Goal: Communication & Community: Answer question/provide support

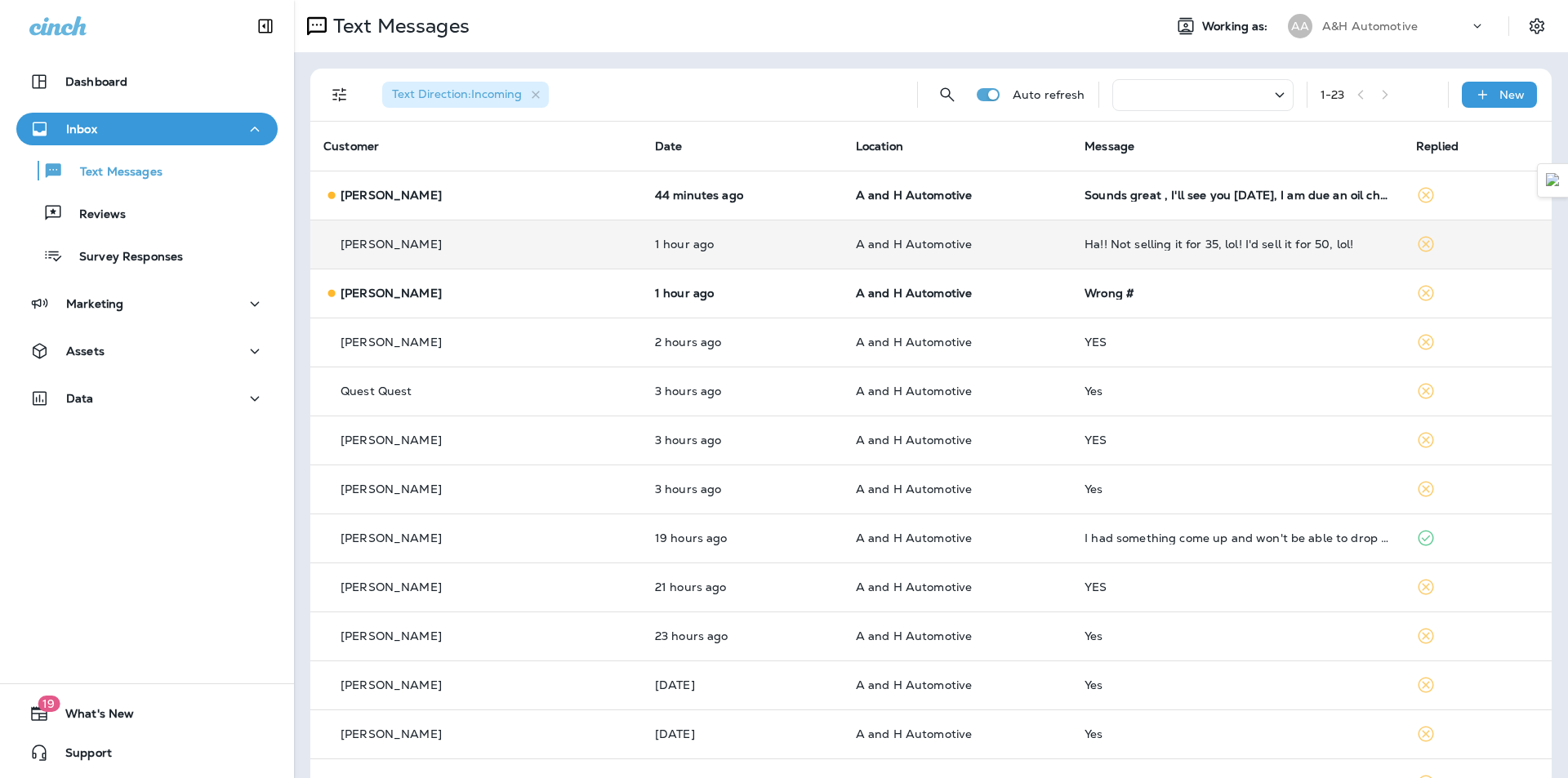
click at [1113, 254] on td "Ha!! Not selling it for 35, lol! I'd sell it for 50, lol!" at bounding box center [1237, 244] width 331 height 49
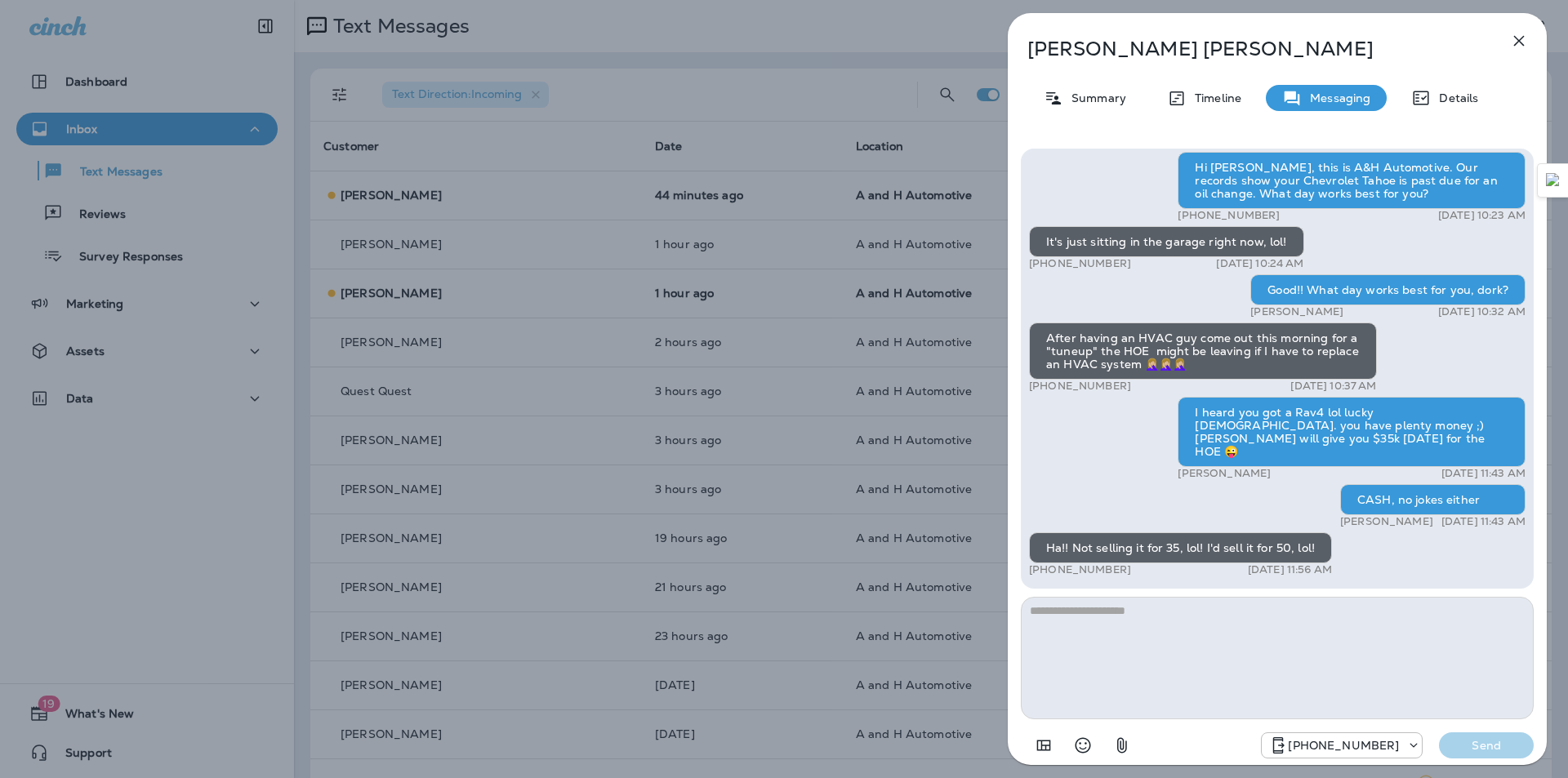
click at [1180, 655] on textarea at bounding box center [1277, 658] width 513 height 123
click at [1174, 639] on textarea at bounding box center [1277, 658] width 513 height 123
type textarea "**********"
click at [1511, 753] on button "Send" at bounding box center [1486, 745] width 95 height 26
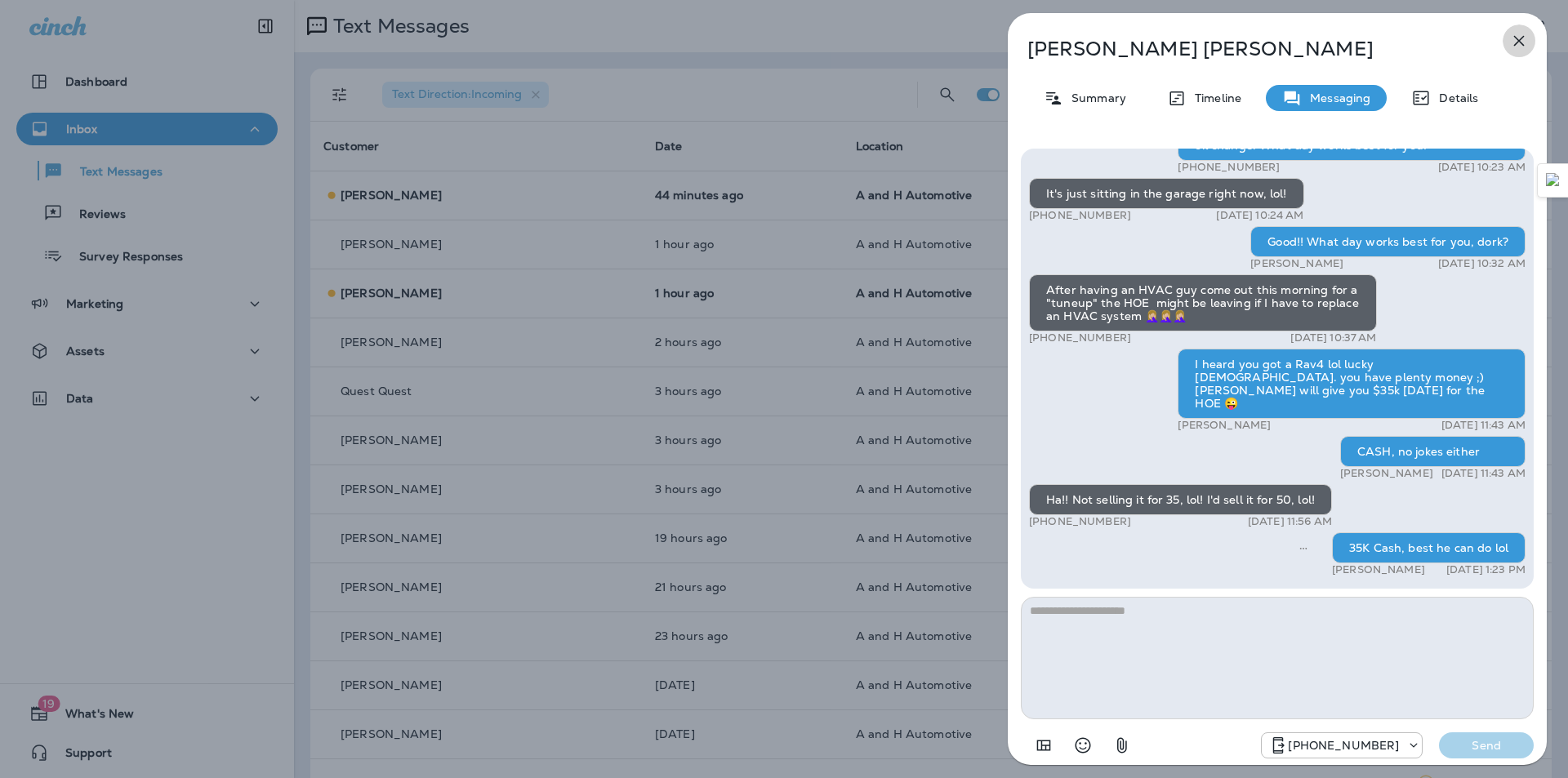
click at [1513, 32] on icon "button" at bounding box center [1518, 40] width 20 height 20
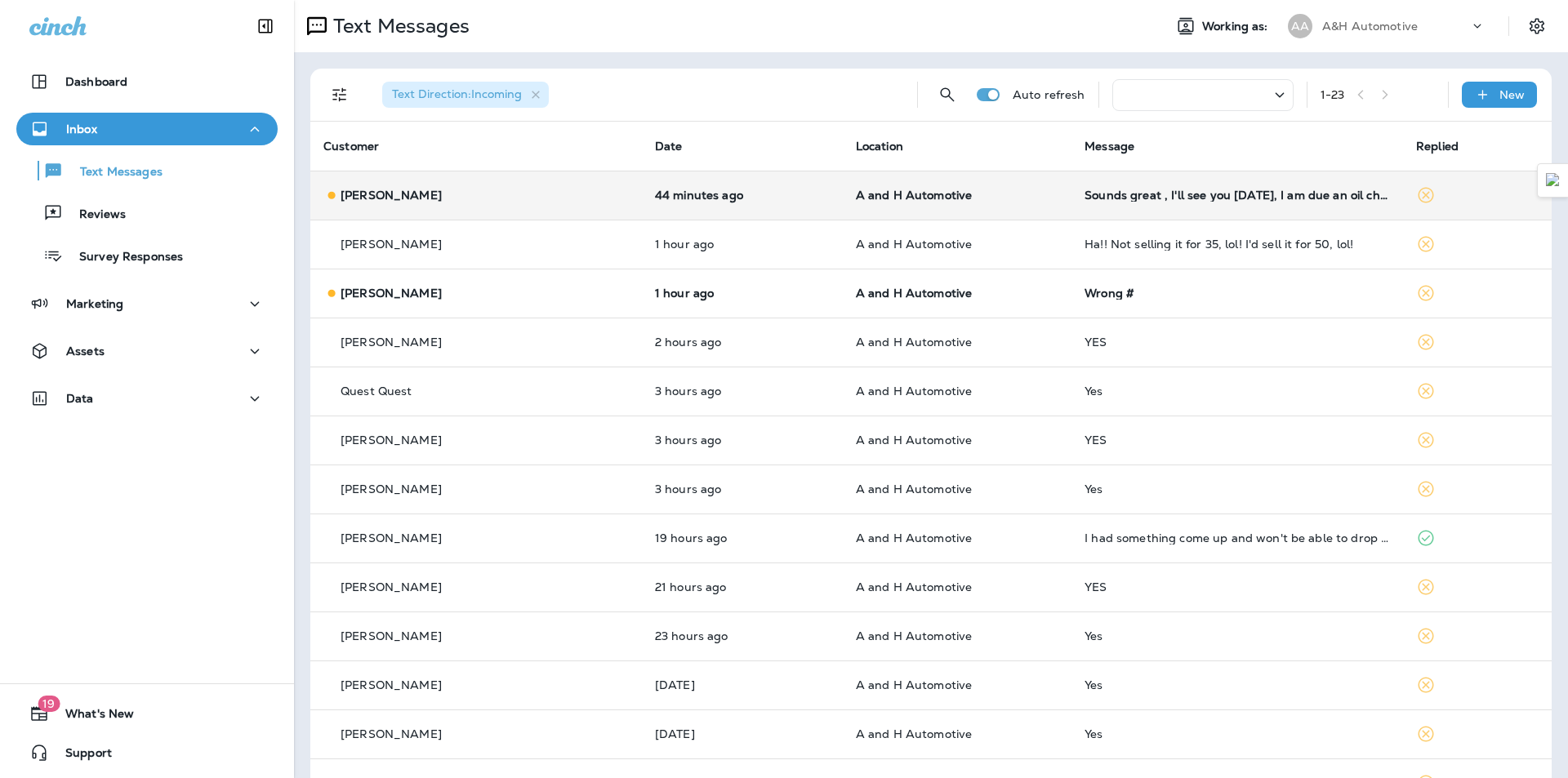
click at [1117, 187] on td "Sounds great , I'll see you [DATE], I am due an oil change also !!! Bright and …" at bounding box center [1237, 195] width 331 height 49
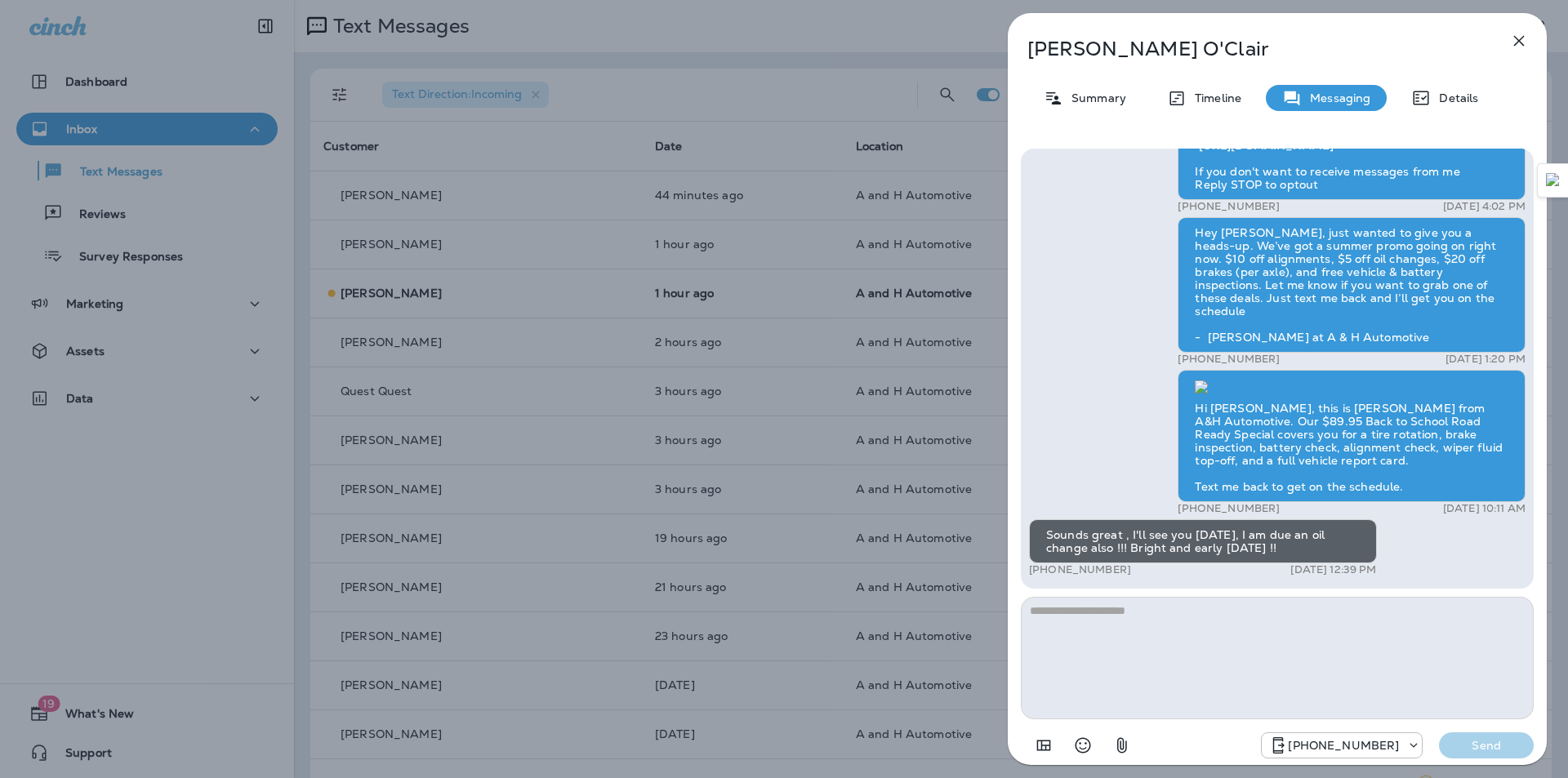
click at [1054, 43] on p "Diane O'Clair" at bounding box center [1250, 49] width 446 height 22
copy div "Diane O'Clair"
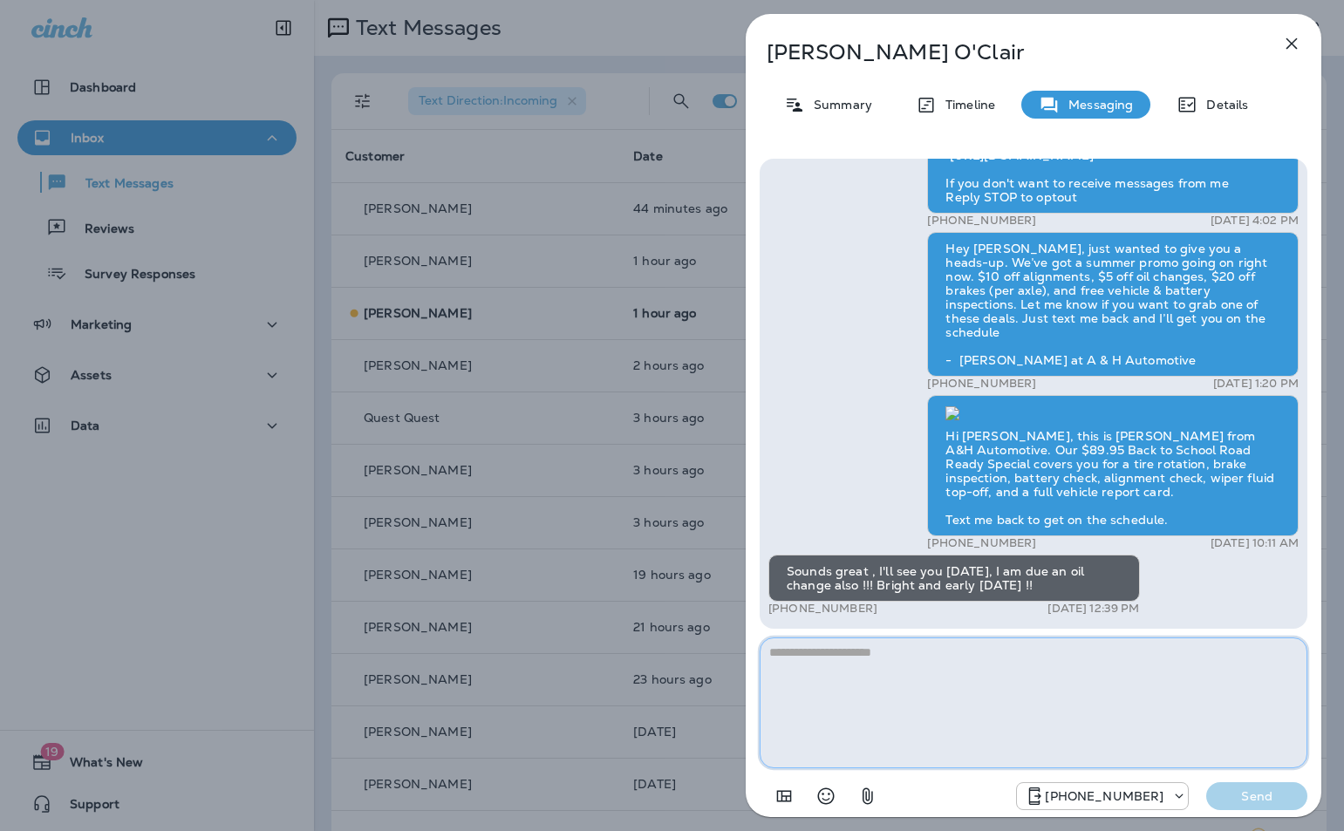
click at [970, 721] on textarea at bounding box center [1034, 703] width 548 height 131
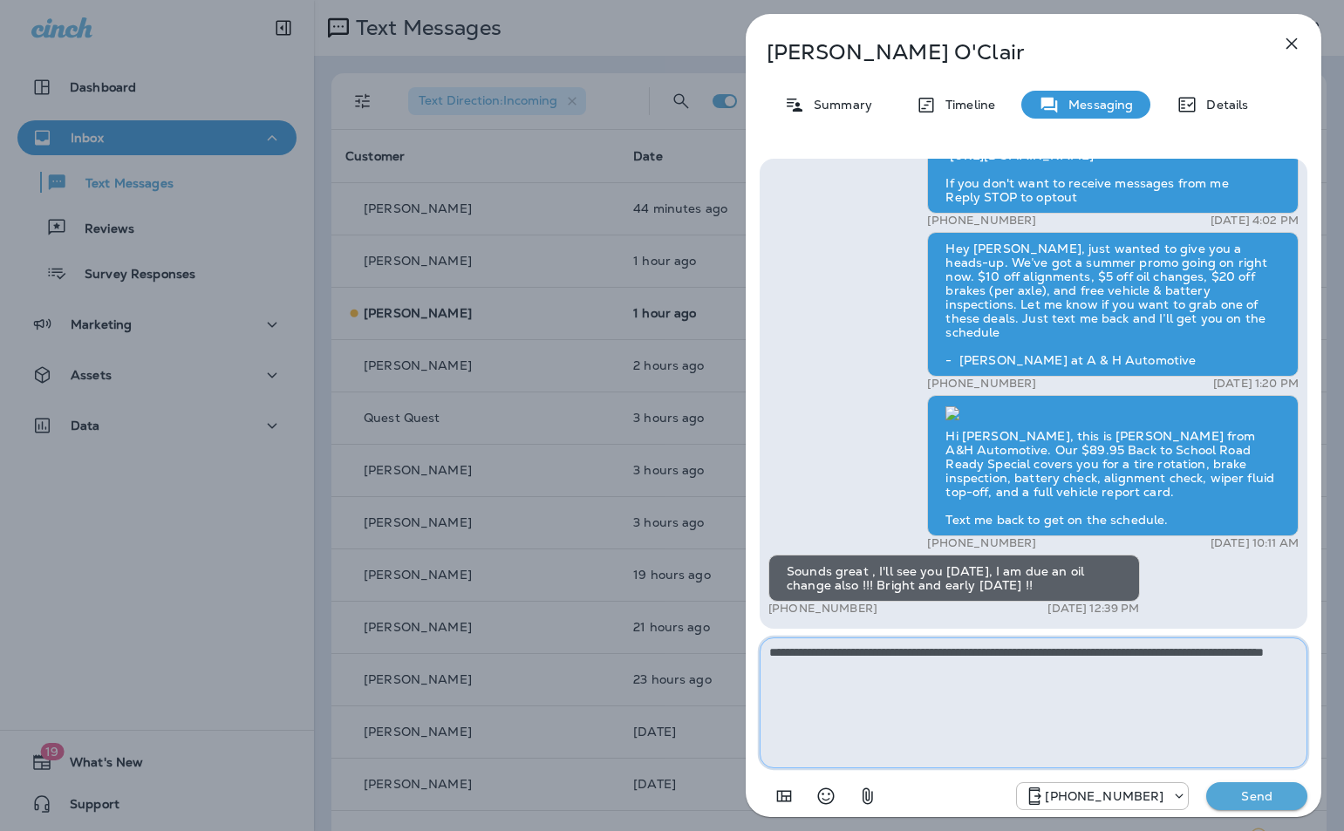
type textarea "**********"
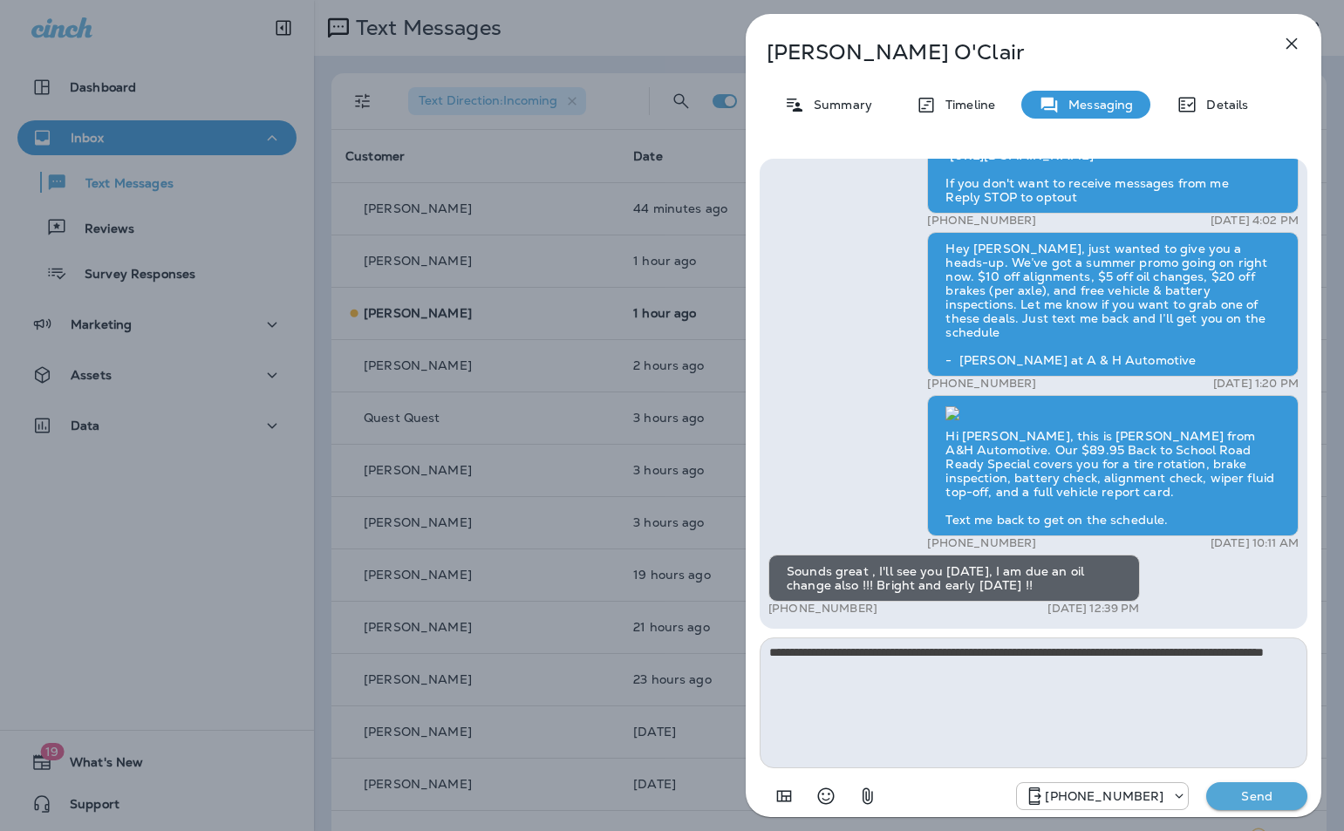
click at [1274, 796] on p "Send" at bounding box center [1256, 797] width 73 height 16
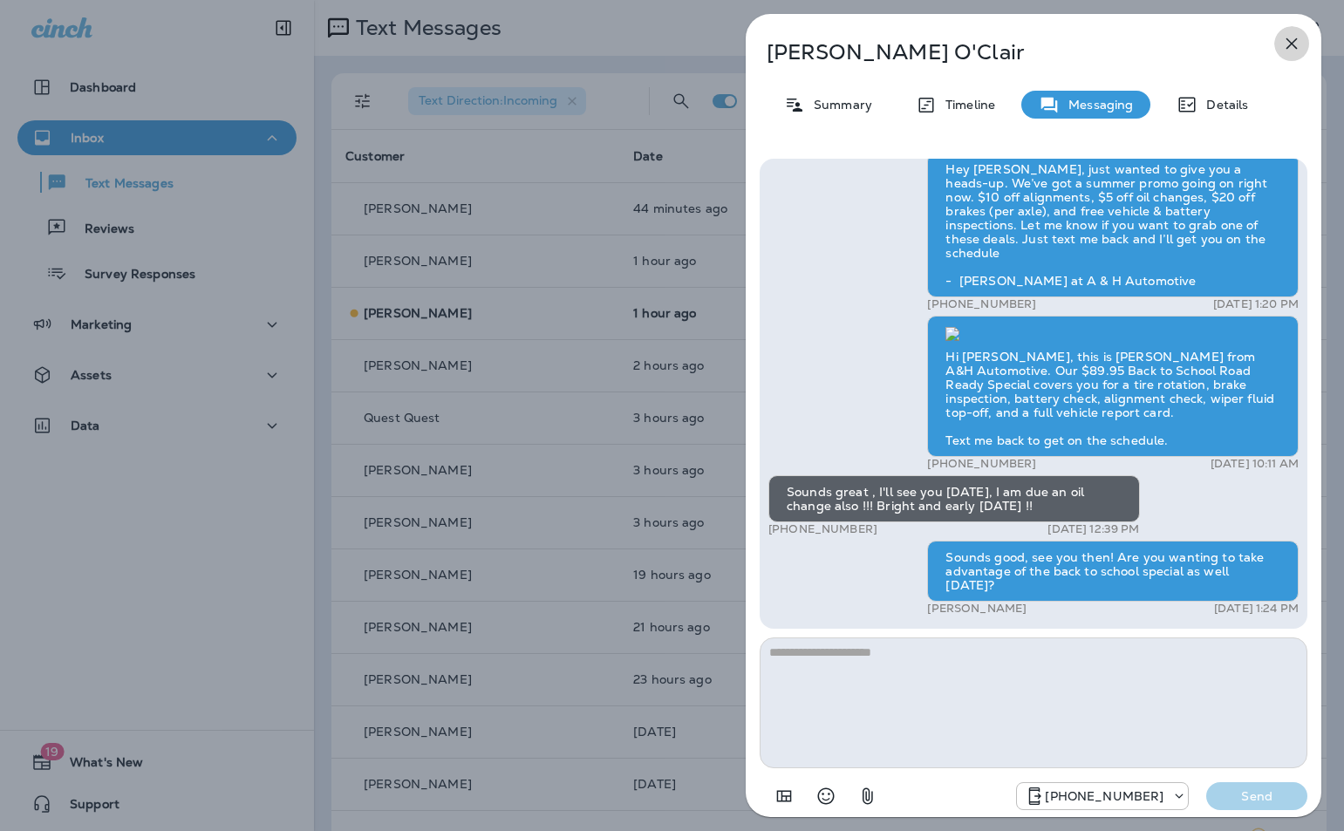
drag, startPoint x: 1291, startPoint y: 49, endPoint x: 1342, endPoint y: 44, distance: 50.9
click at [1293, 49] on icon "button" at bounding box center [1291, 43] width 21 height 21
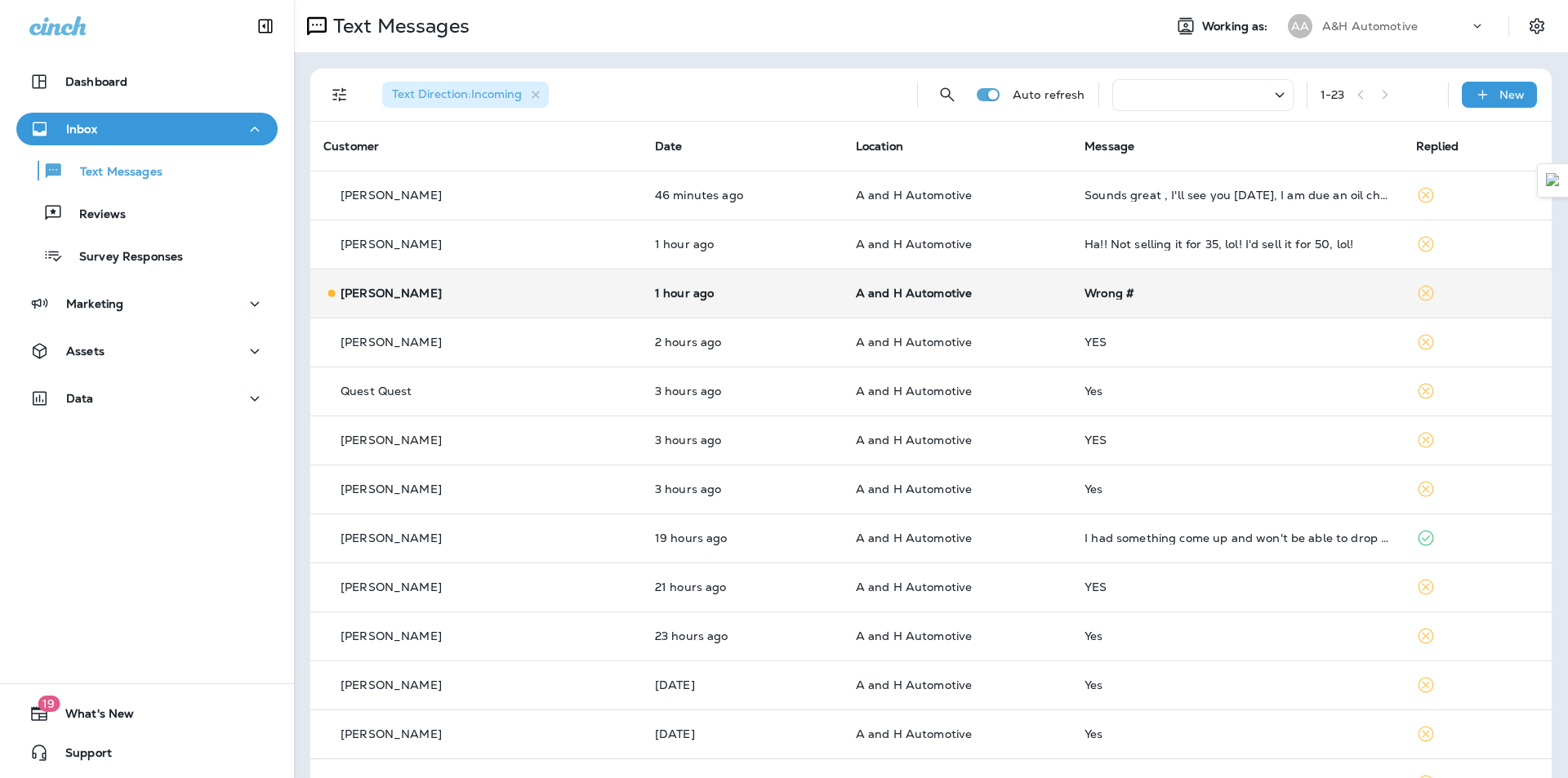
click at [1084, 299] on div "Wrong #" at bounding box center [1237, 293] width 305 height 13
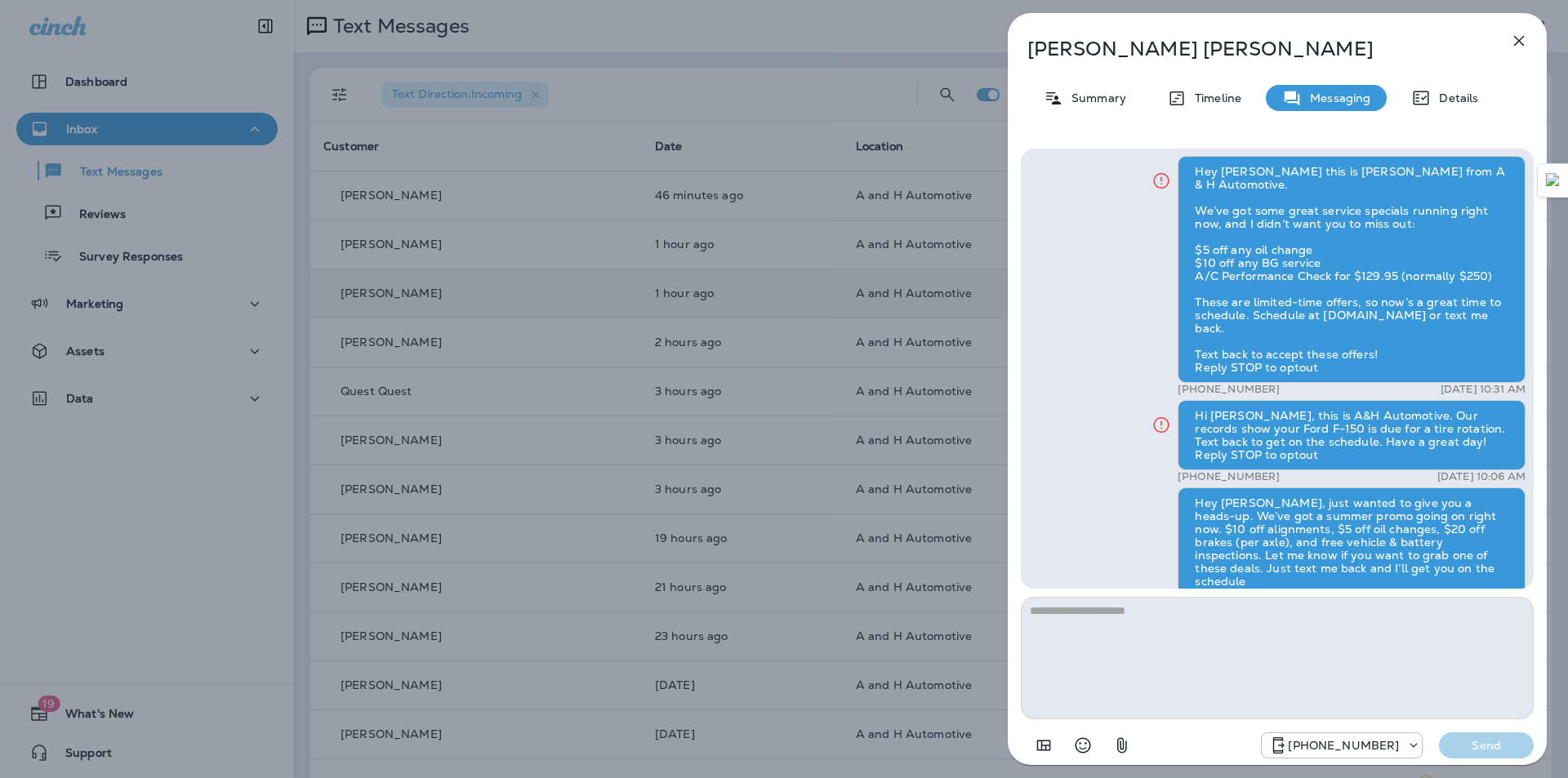
scroll to position [-528, 0]
click at [1444, 99] on p "Details" at bounding box center [1454, 98] width 48 height 13
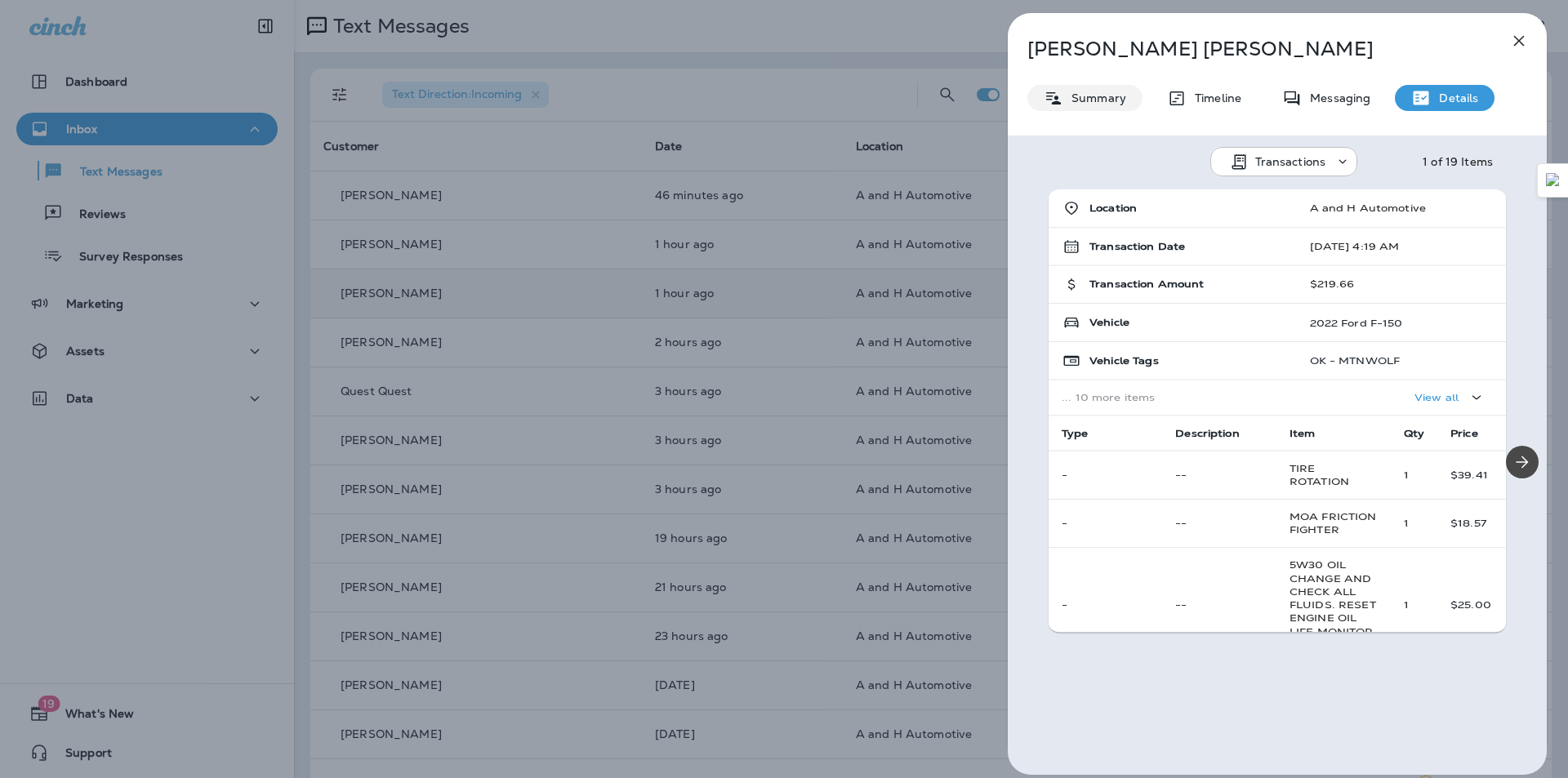
click at [1106, 103] on p "Summary" at bounding box center [1094, 98] width 63 height 13
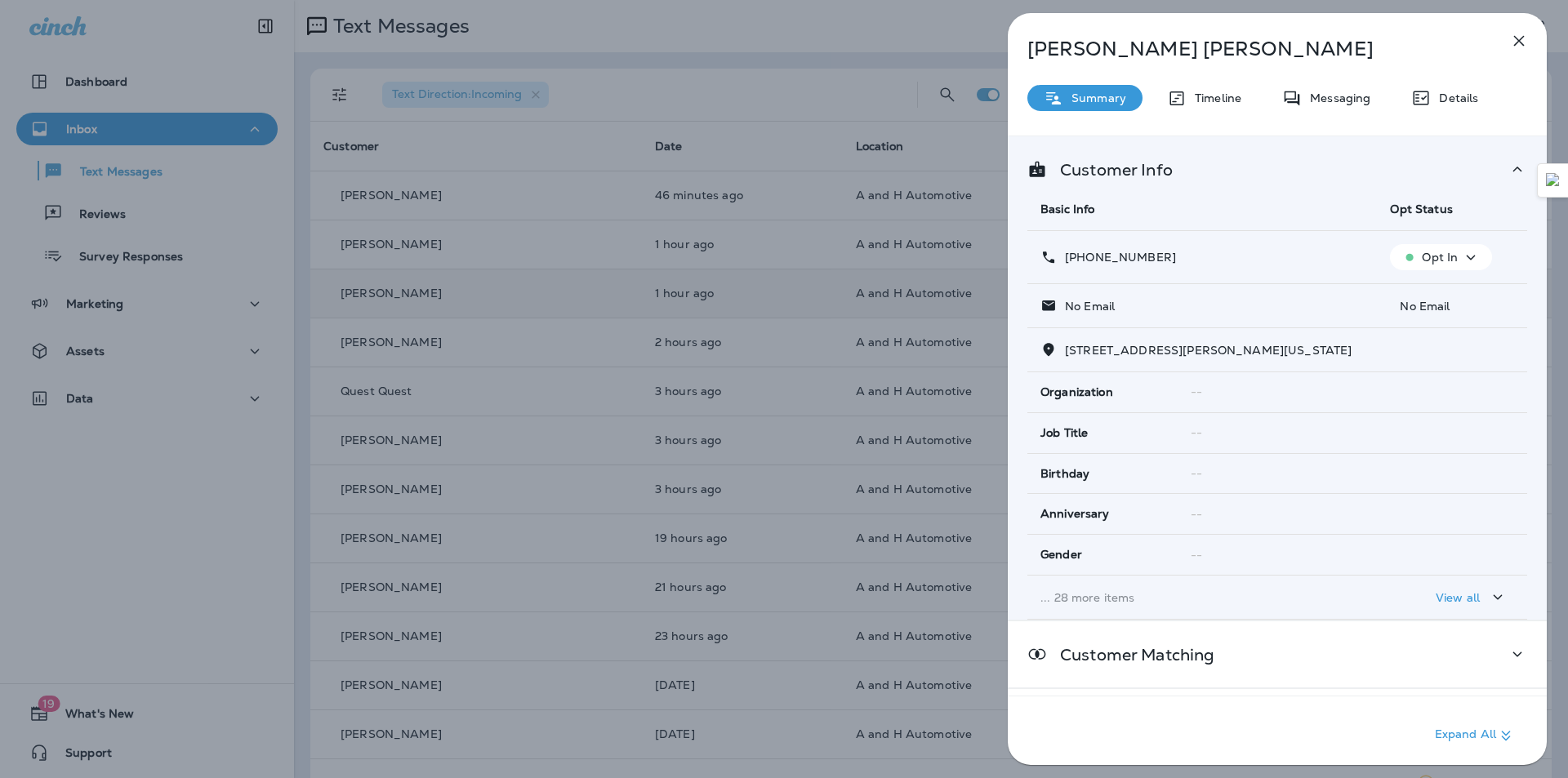
click at [1433, 246] on button "Opt In" at bounding box center [1441, 257] width 102 height 26
click at [1421, 304] on button "Opt out" at bounding box center [1436, 297] width 117 height 39
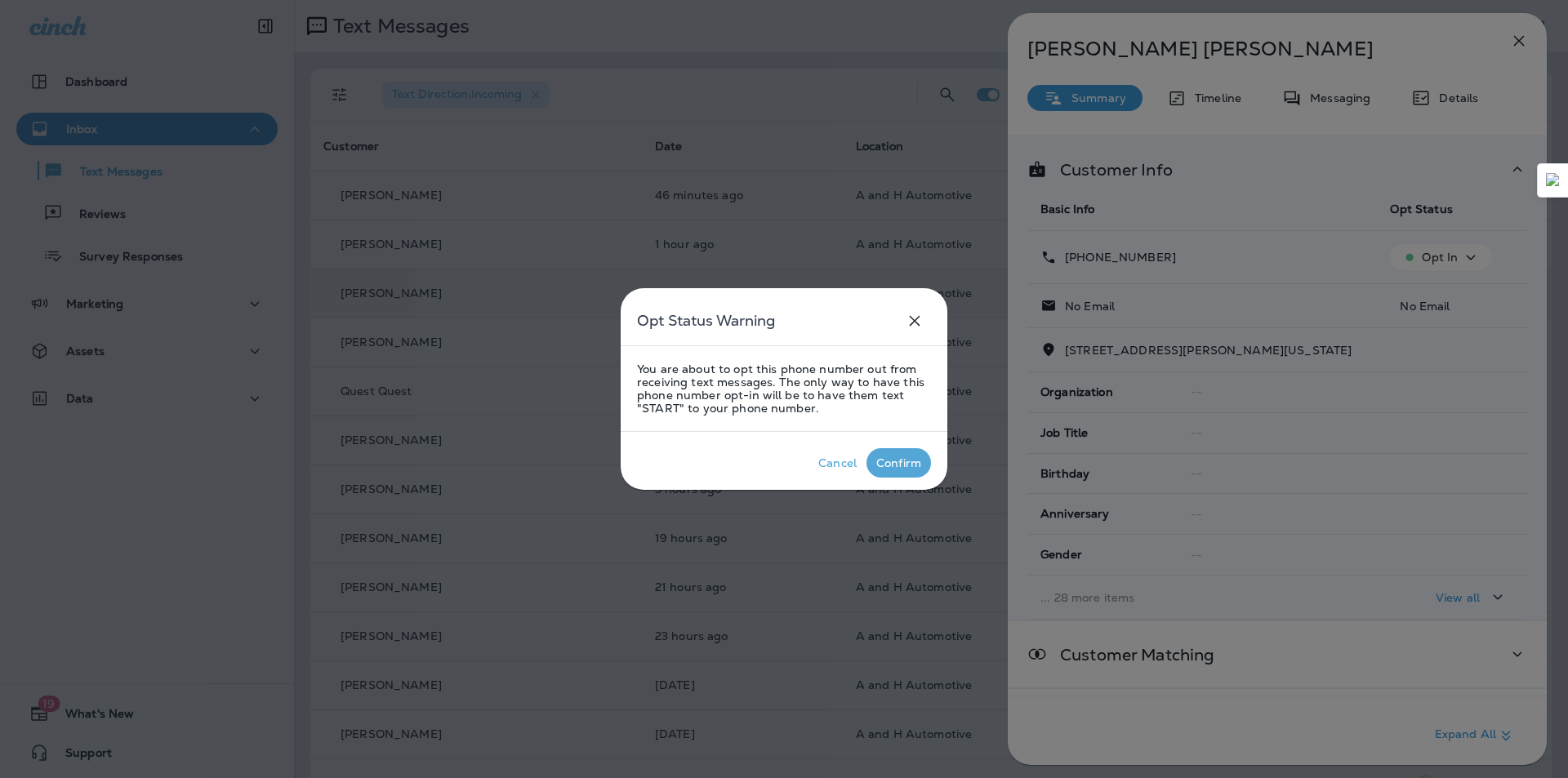
click at [914, 466] on div "Confirm" at bounding box center [899, 463] width 45 height 13
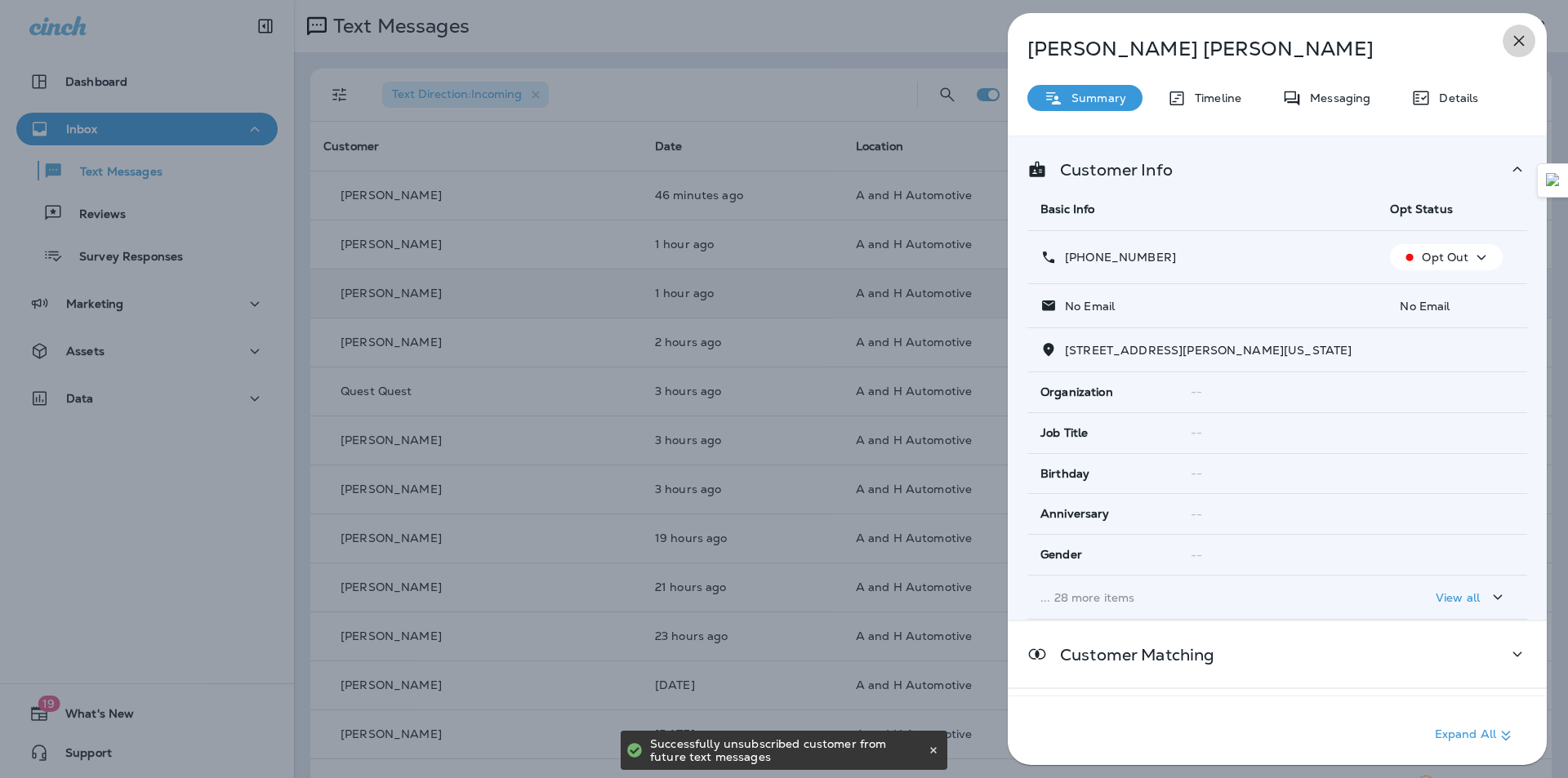
drag, startPoint x: 1519, startPoint y: 43, endPoint x: 1510, endPoint y: 43, distance: 9.0
click at [1519, 43] on icon "button" at bounding box center [1518, 40] width 20 height 20
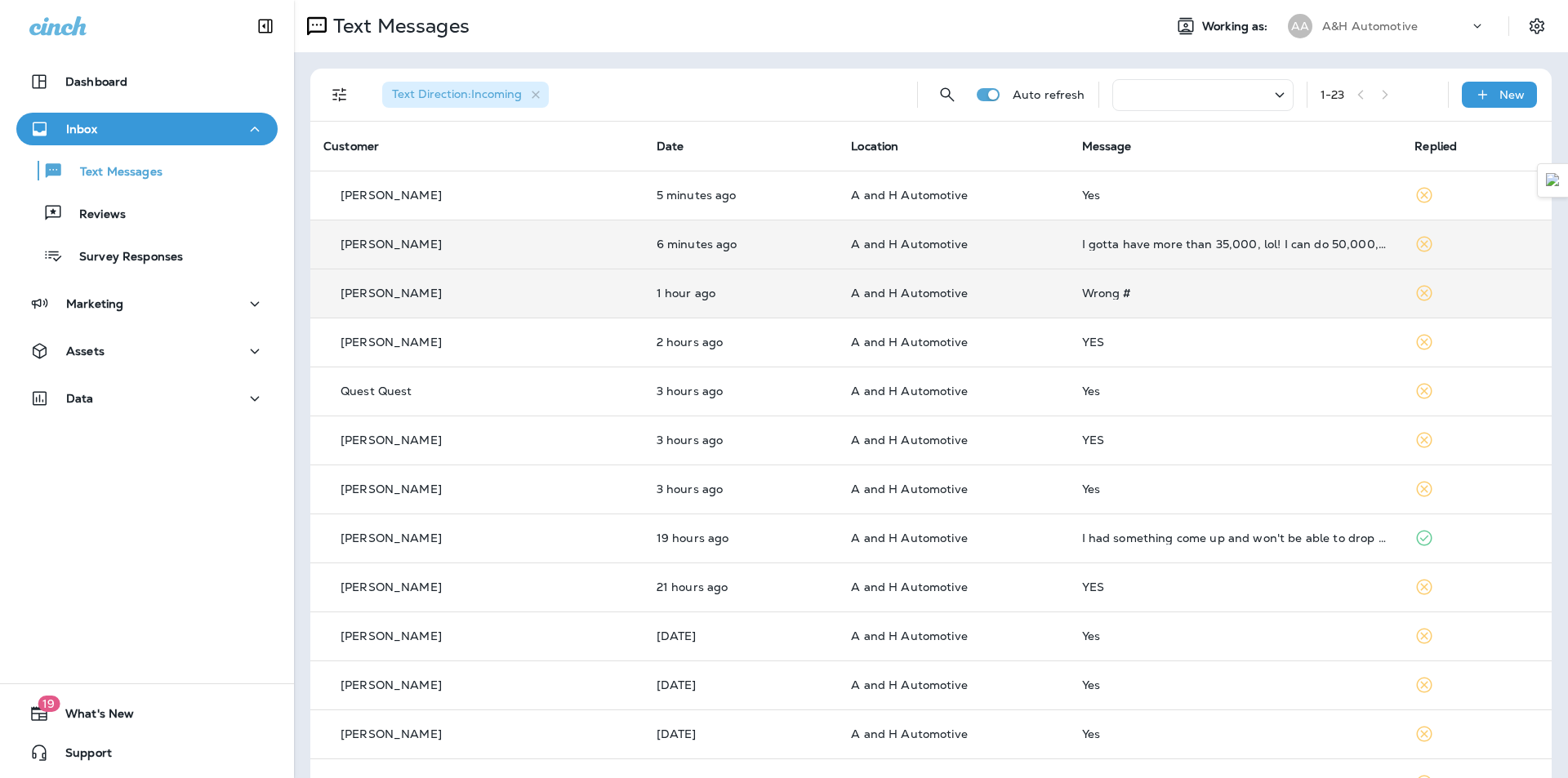
click at [1091, 231] on td "I gotta have more than 35,000, lol! I can do 50,000, lol!" at bounding box center [1236, 244] width 333 height 49
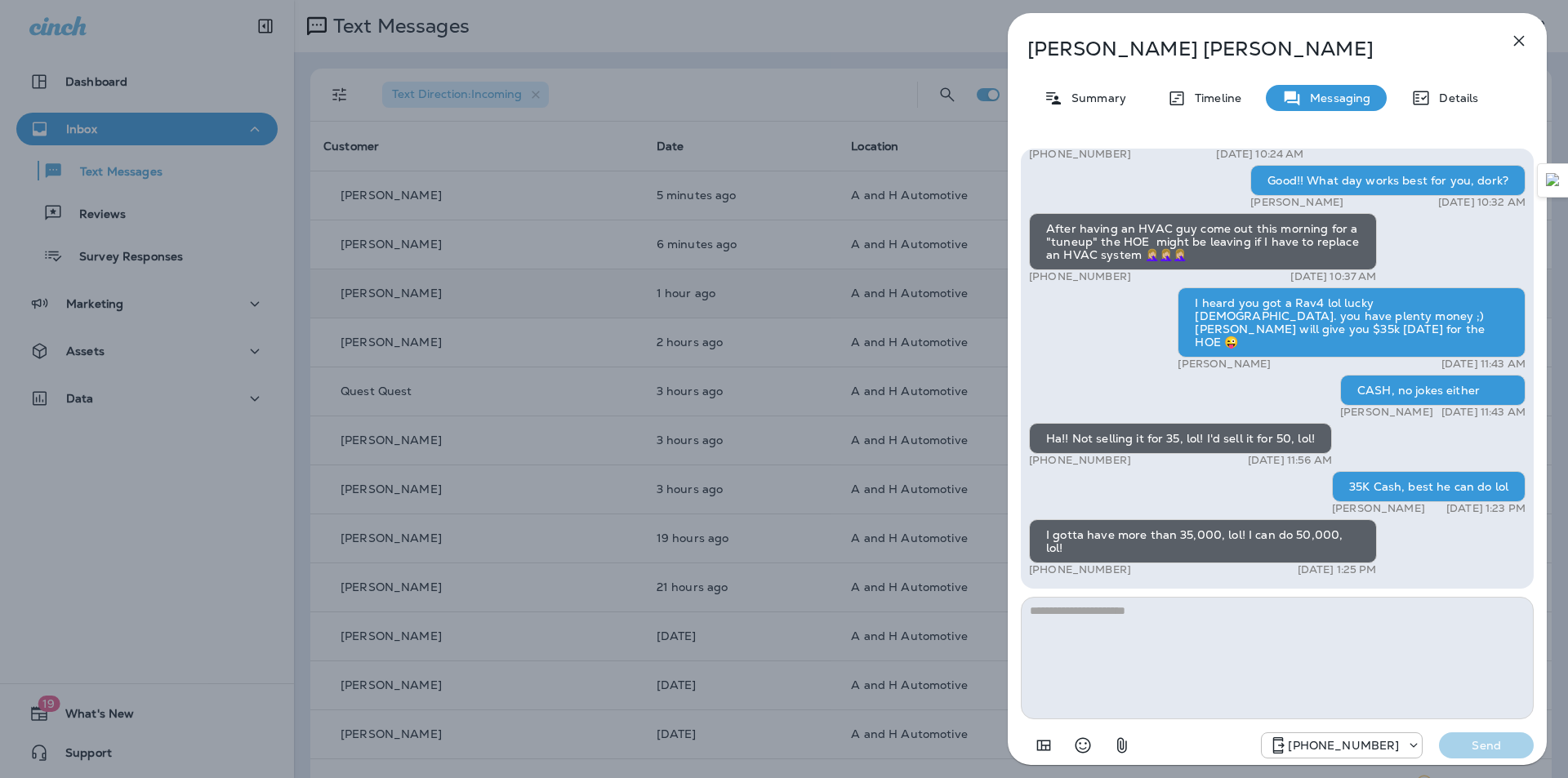
click at [1137, 649] on textarea at bounding box center [1277, 658] width 513 height 123
click at [1078, 739] on icon "Select an emoji" at bounding box center [1082, 745] width 20 height 20
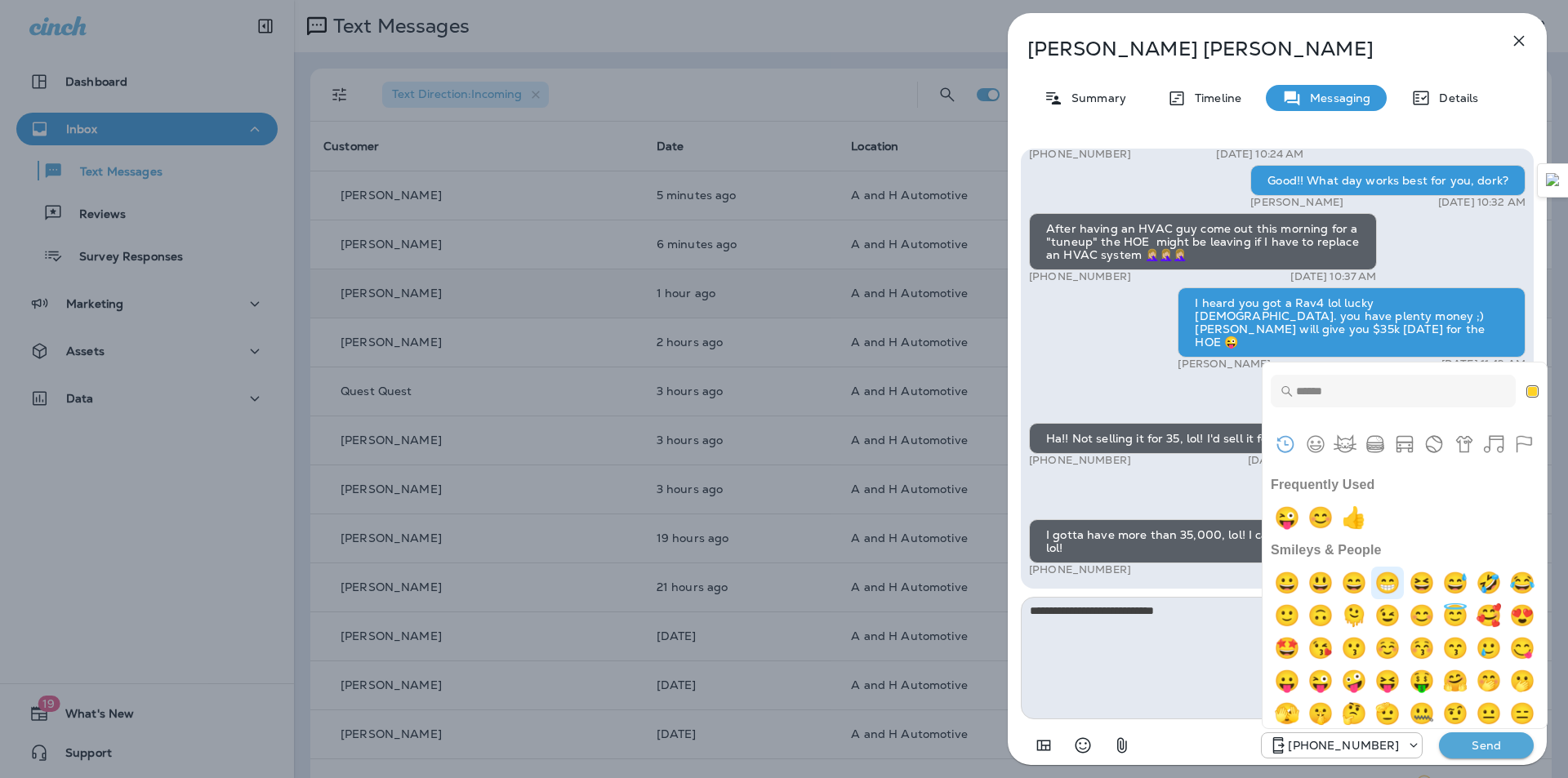
click at [1399, 586] on img "grin" at bounding box center [1387, 582] width 33 height 33
type textarea "**********"
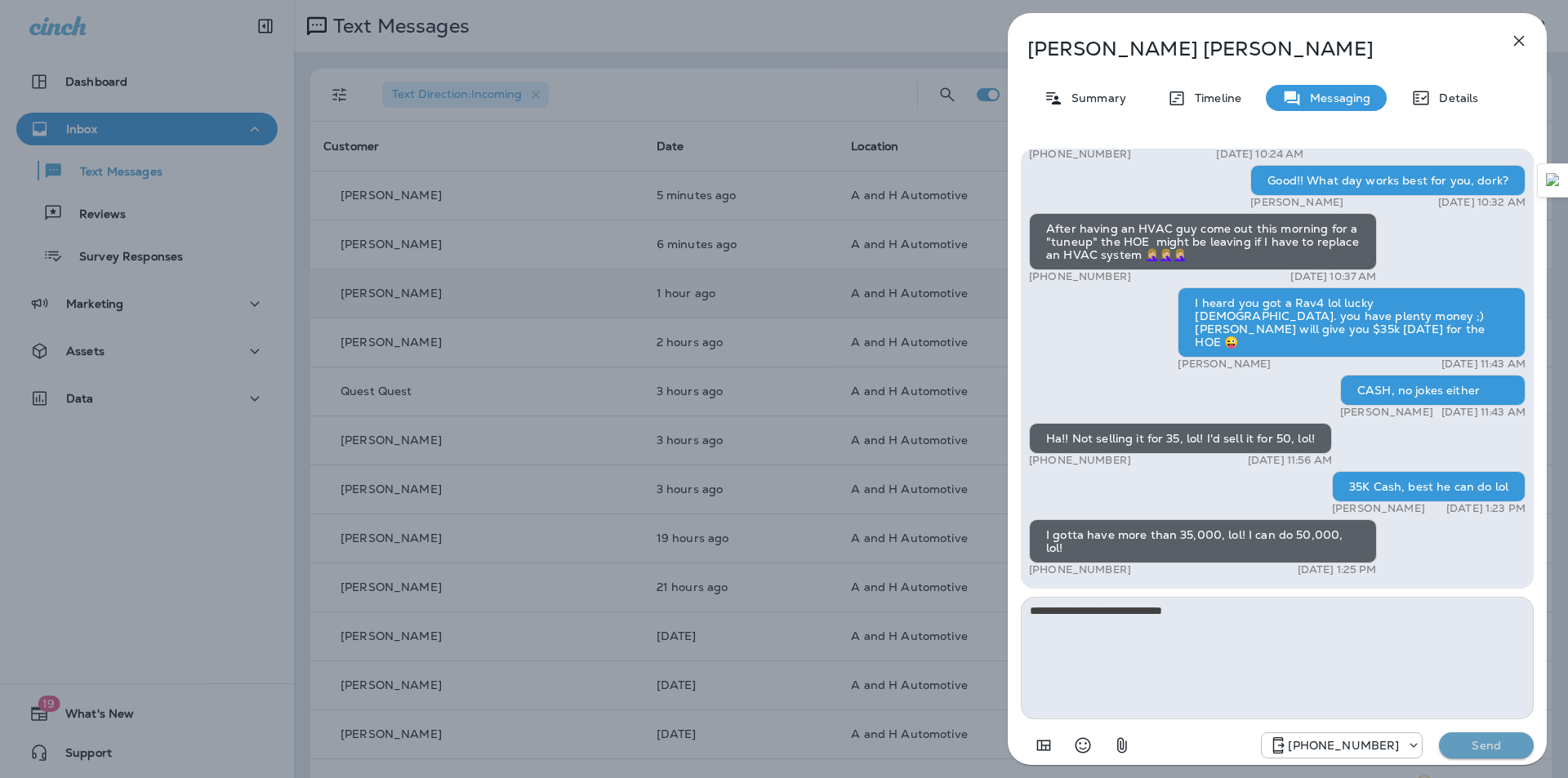
click at [1506, 753] on button "Send" at bounding box center [1486, 745] width 95 height 26
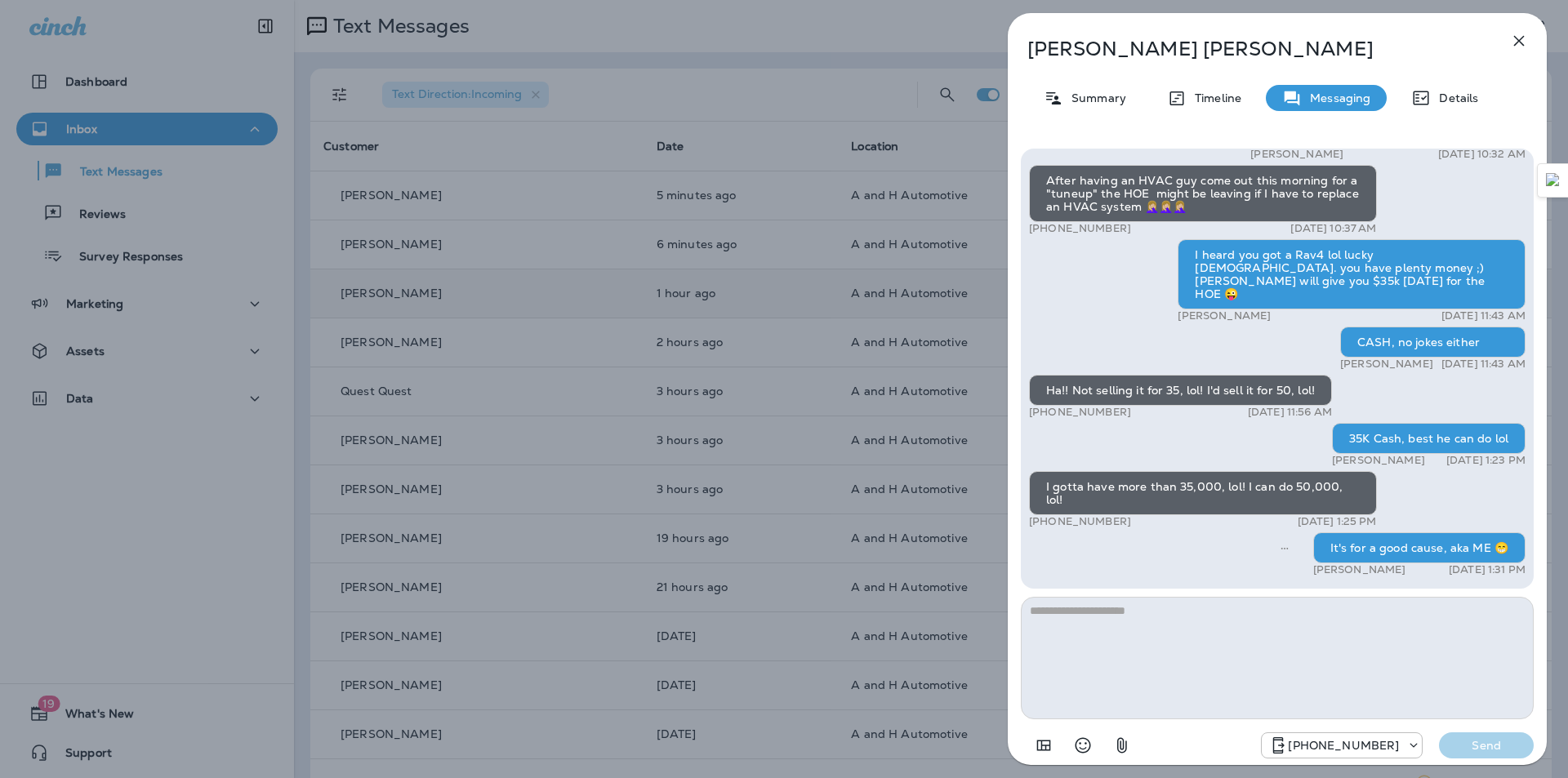
click at [1525, 45] on icon "button" at bounding box center [1518, 40] width 20 height 20
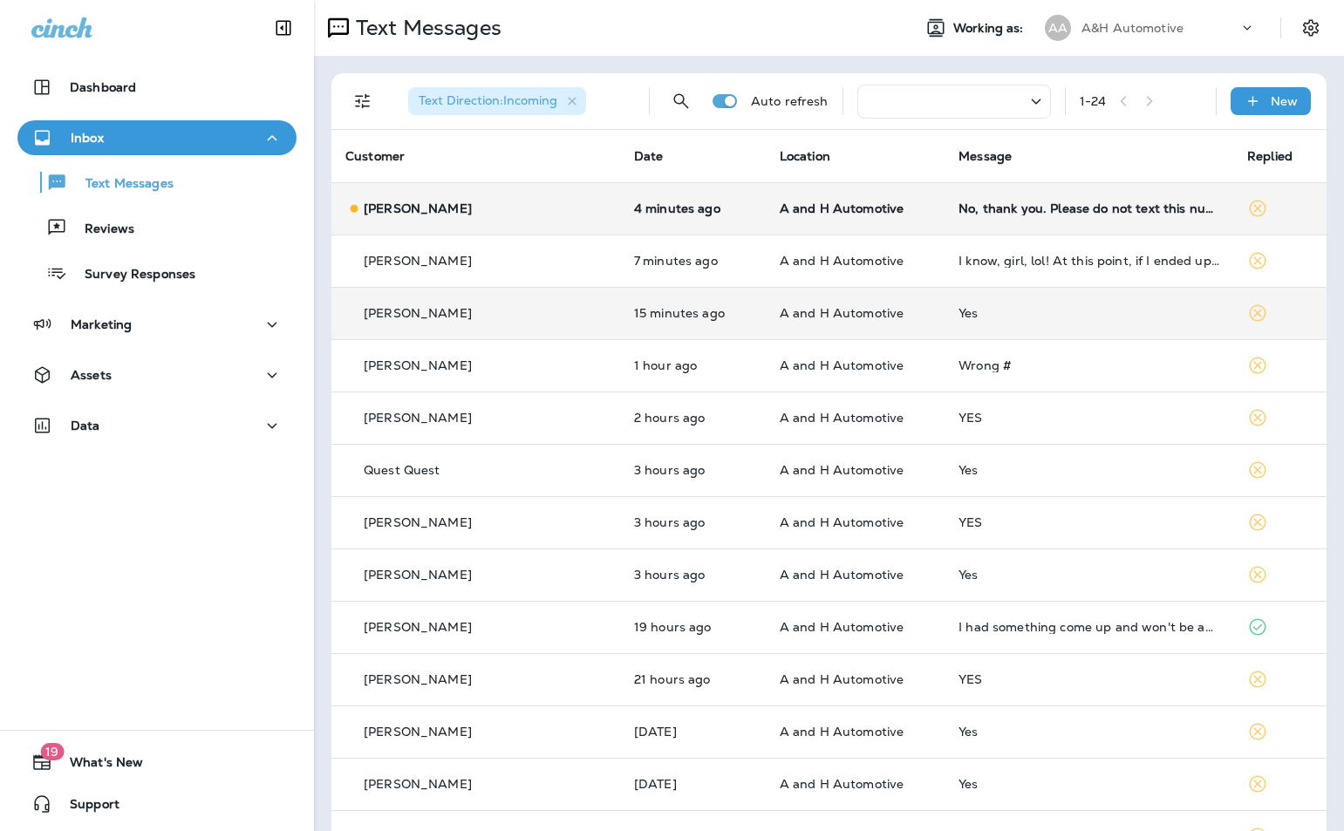
click at [992, 219] on td "No, thank you. Please do not text this number." at bounding box center [1089, 208] width 289 height 52
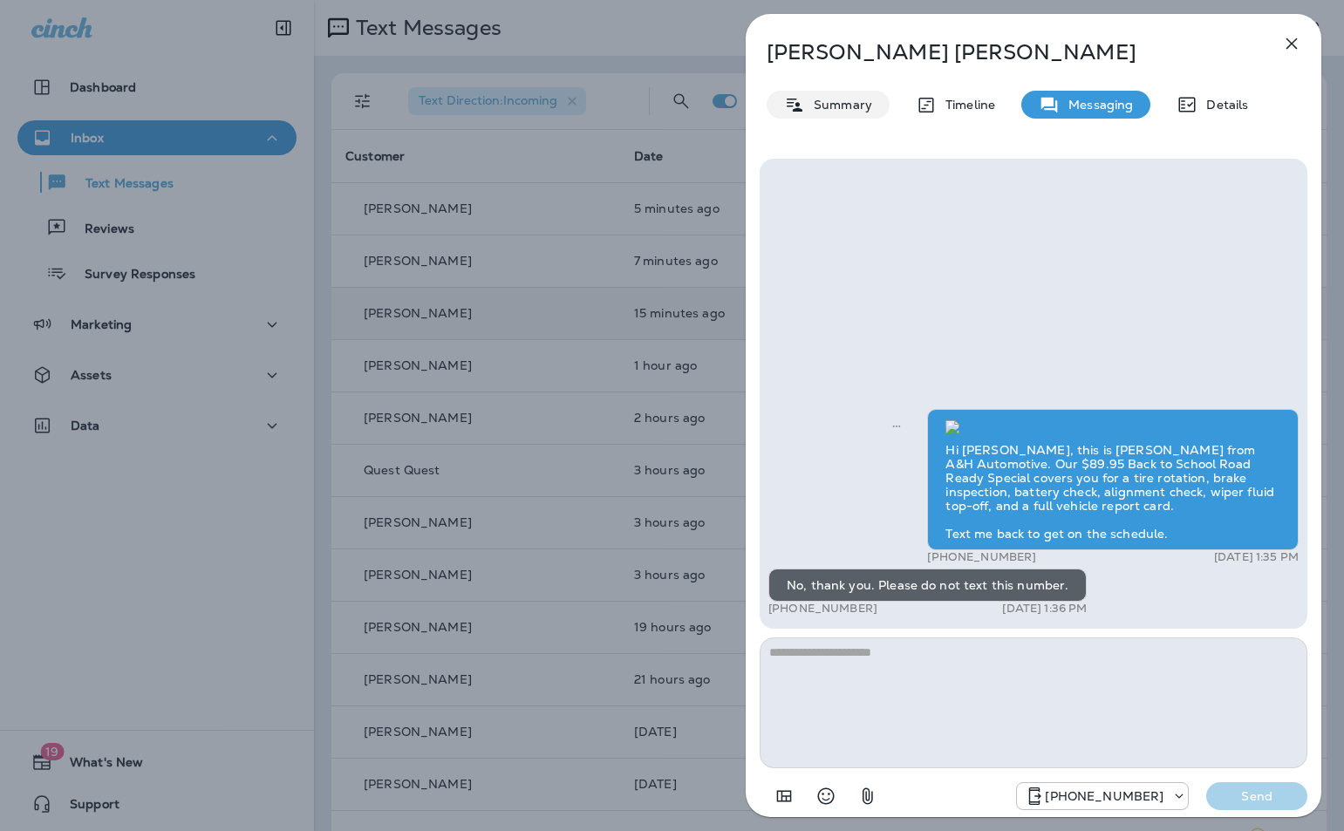
click at [830, 110] on p "Summary" at bounding box center [838, 105] width 67 height 14
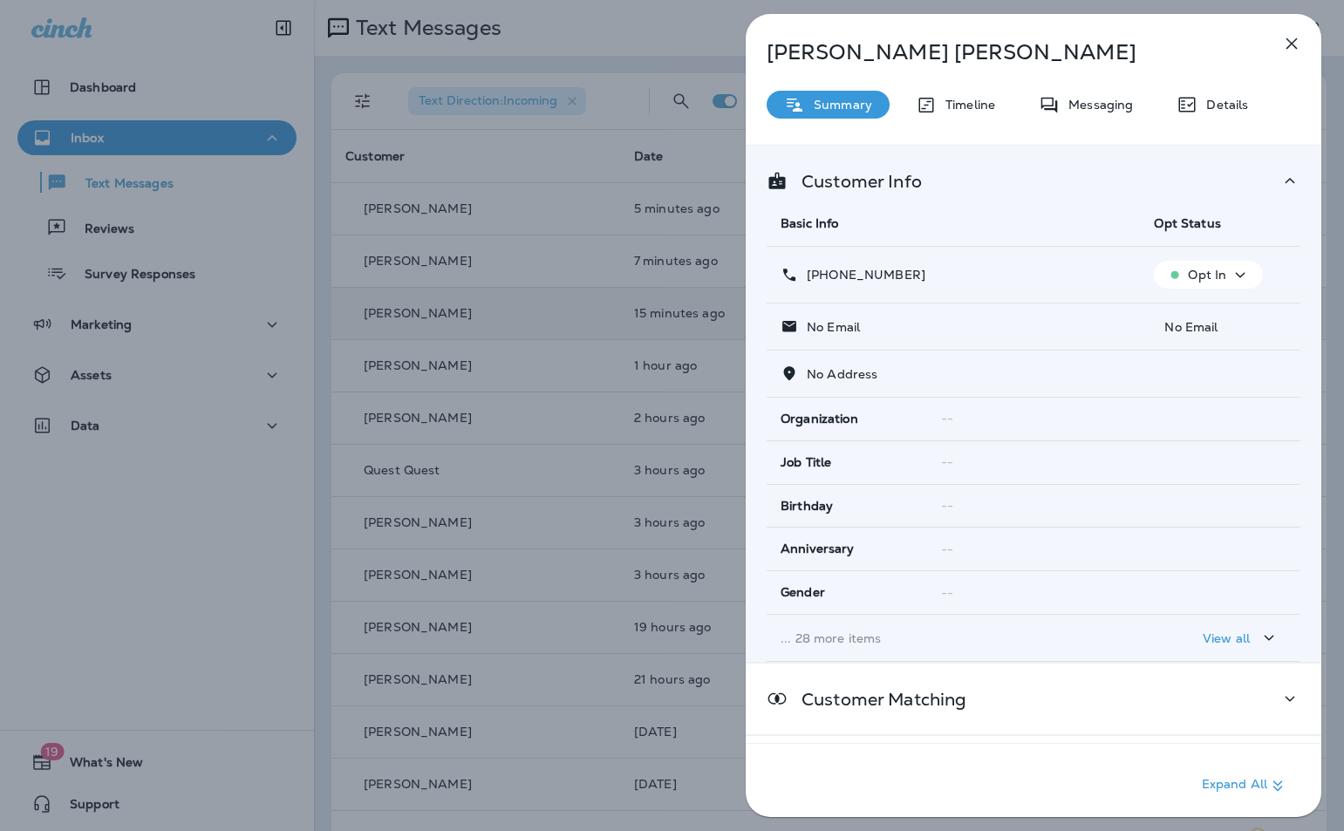
click at [1221, 277] on div "Opt In" at bounding box center [1208, 275] width 95 height 22
click at [1204, 320] on p "Opt out" at bounding box center [1197, 317] width 47 height 14
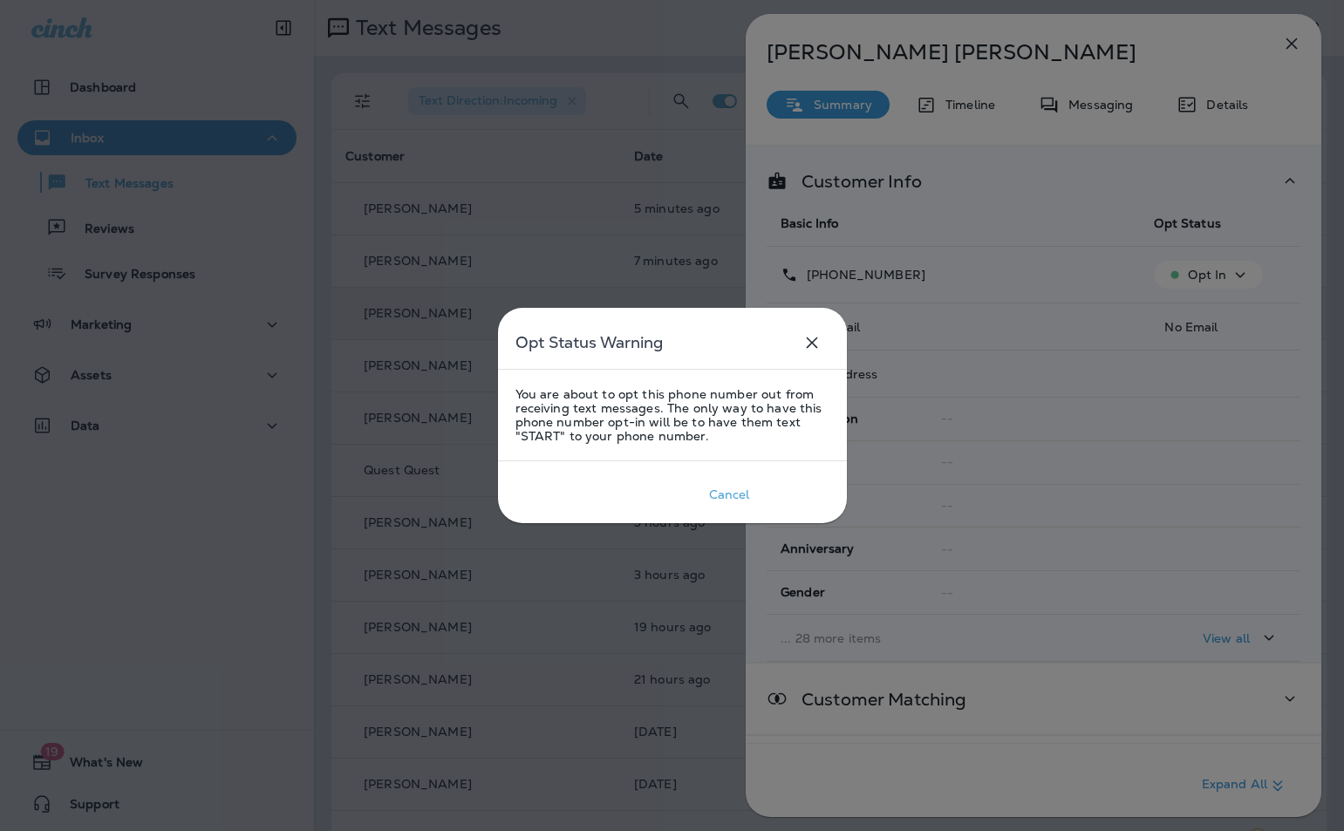
drag, startPoint x: 822, startPoint y: 496, endPoint x: 919, endPoint y: 420, distance: 124.3
click at [822, 495] on p "Confirm" at bounding box center [795, 494] width 55 height 21
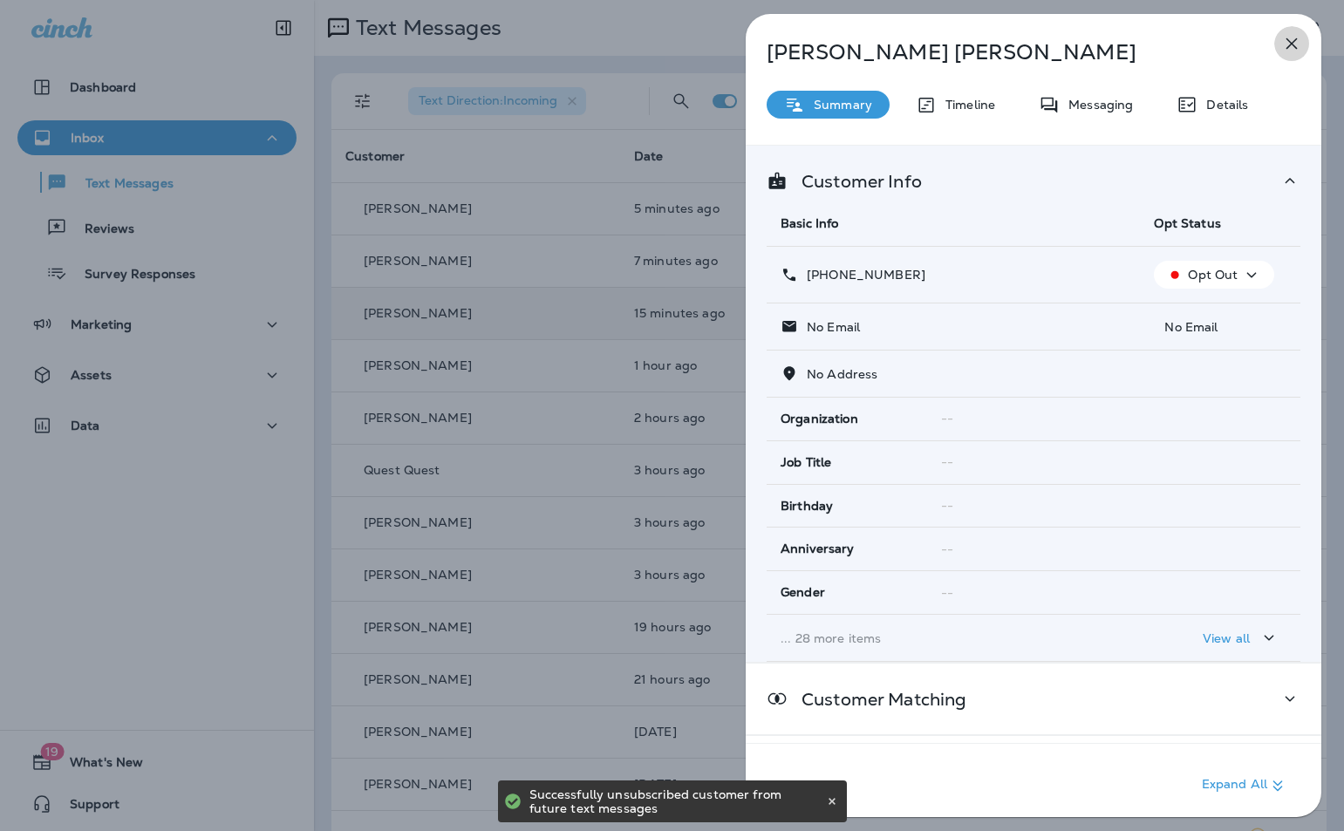
click at [1290, 51] on icon "button" at bounding box center [1291, 43] width 21 height 21
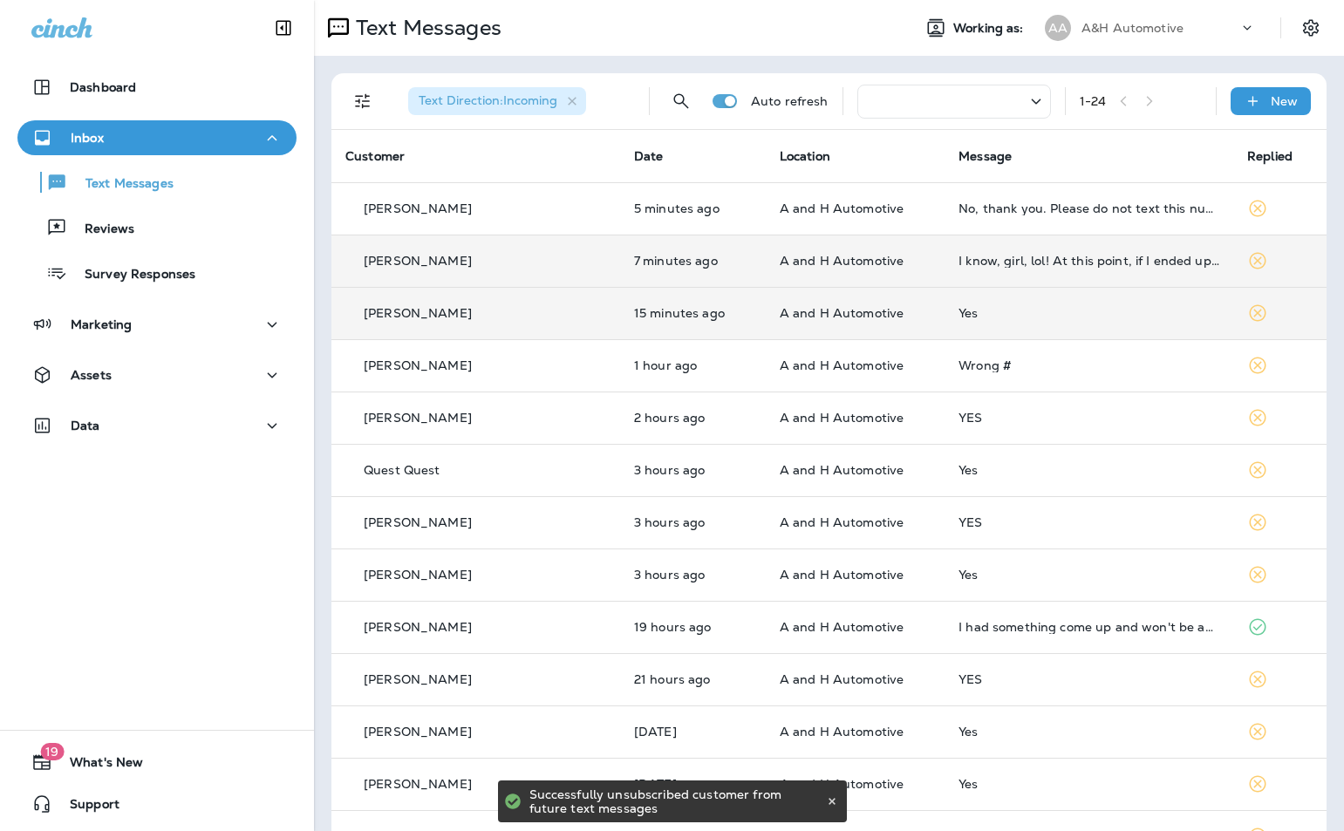
click at [990, 253] on td "I know, girl, lol! At this point, if I ended up selling anything, it would be t…" at bounding box center [1089, 261] width 289 height 52
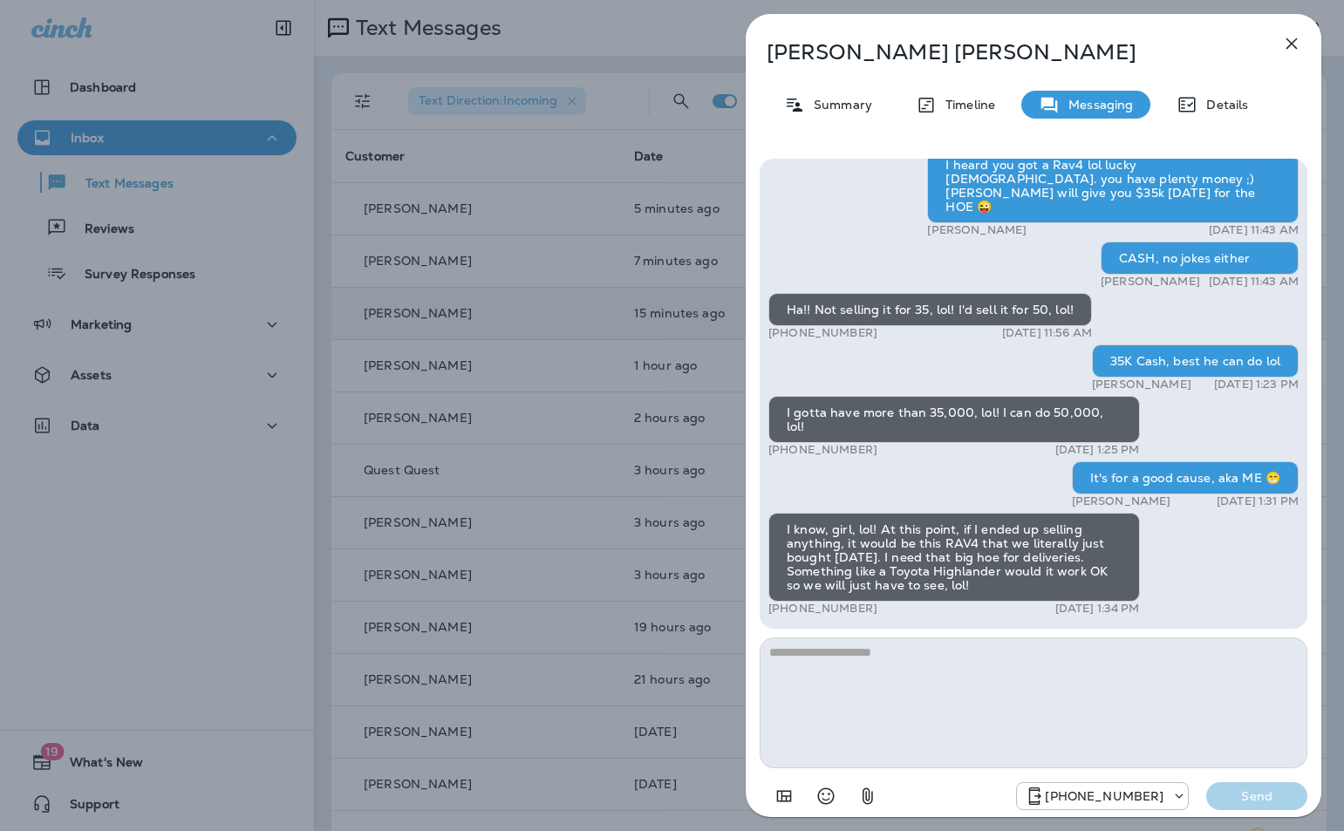
click at [880, 681] on textarea at bounding box center [1034, 703] width 548 height 131
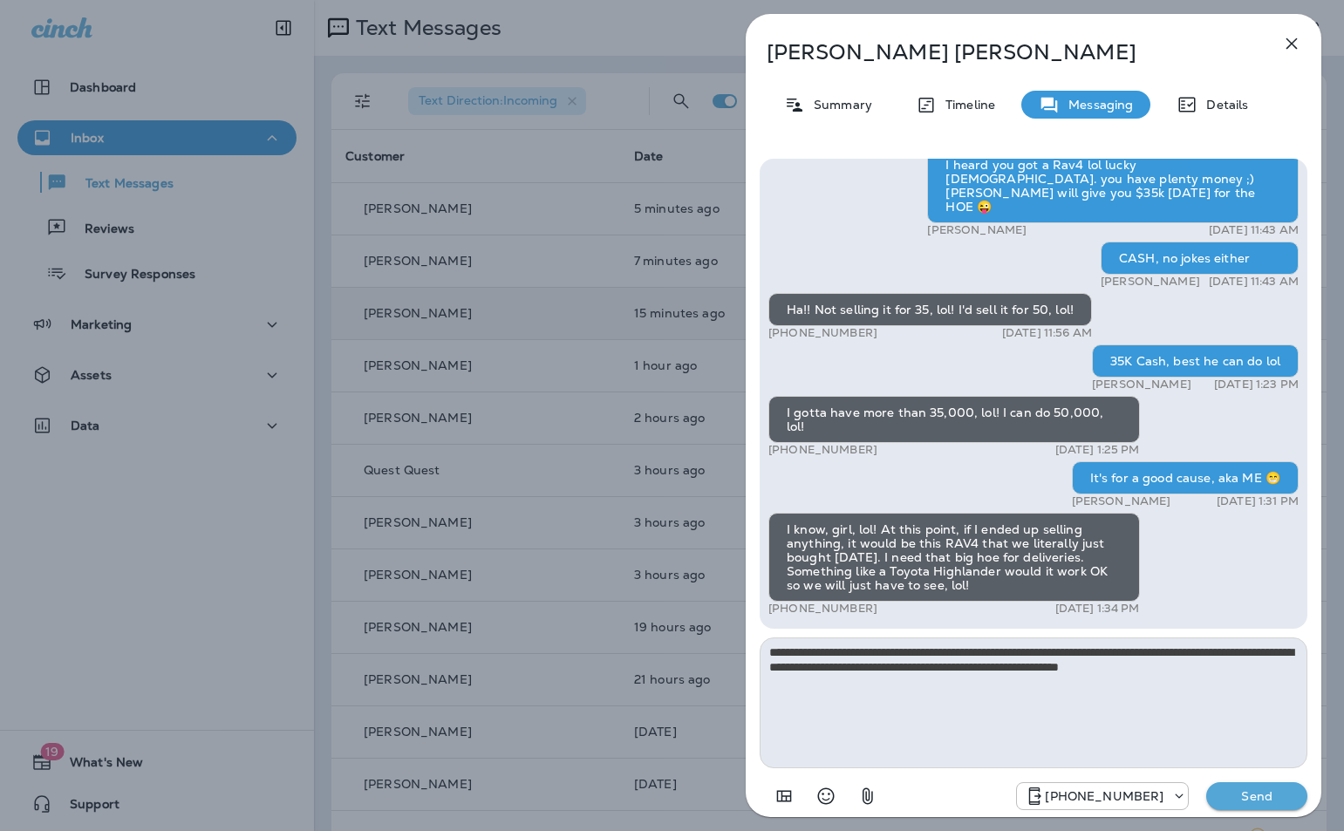
type textarea "**********"
click at [1242, 796] on p "Send" at bounding box center [1256, 797] width 73 height 16
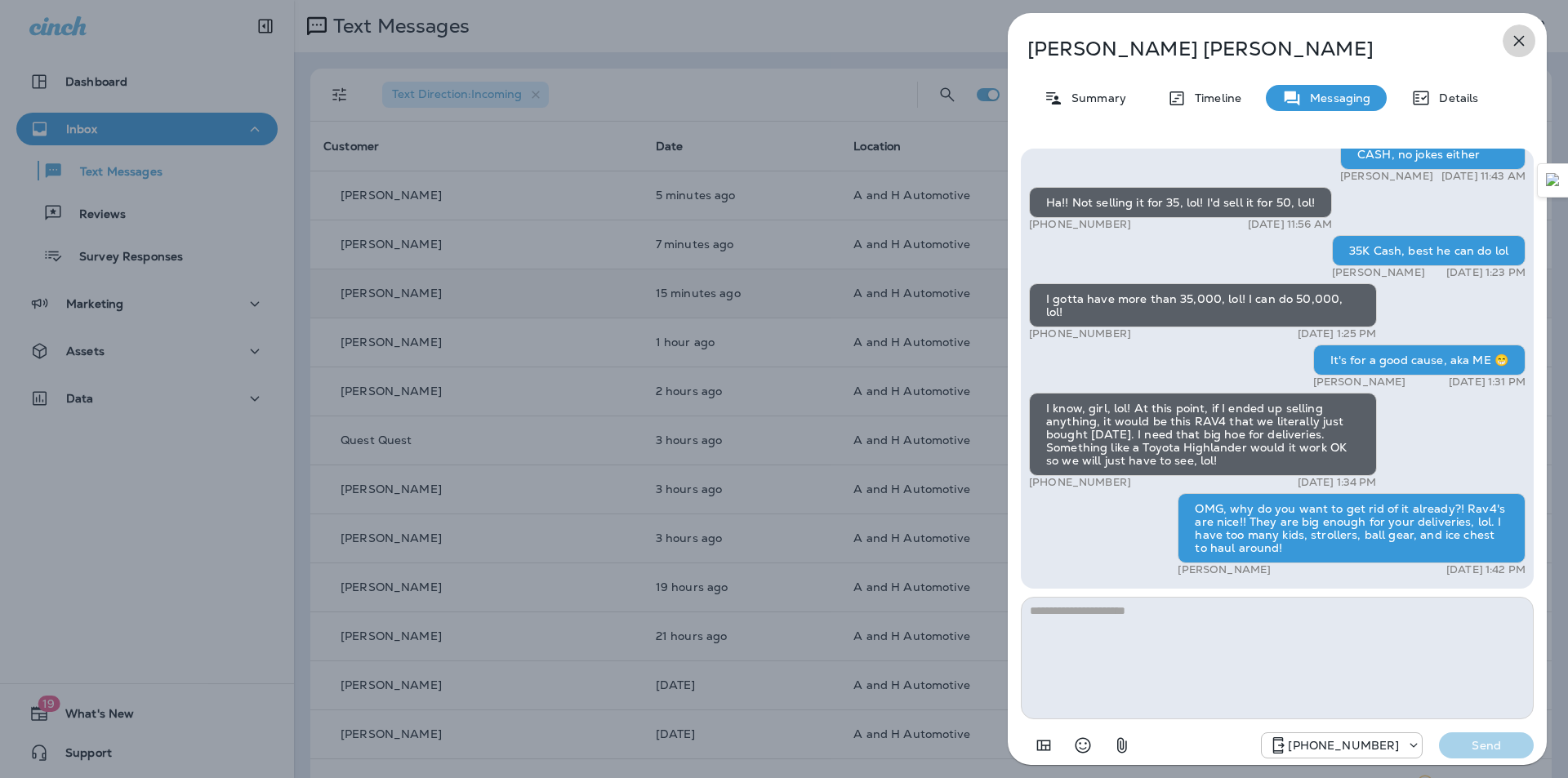
click at [1522, 44] on icon "button" at bounding box center [1518, 40] width 10 height 10
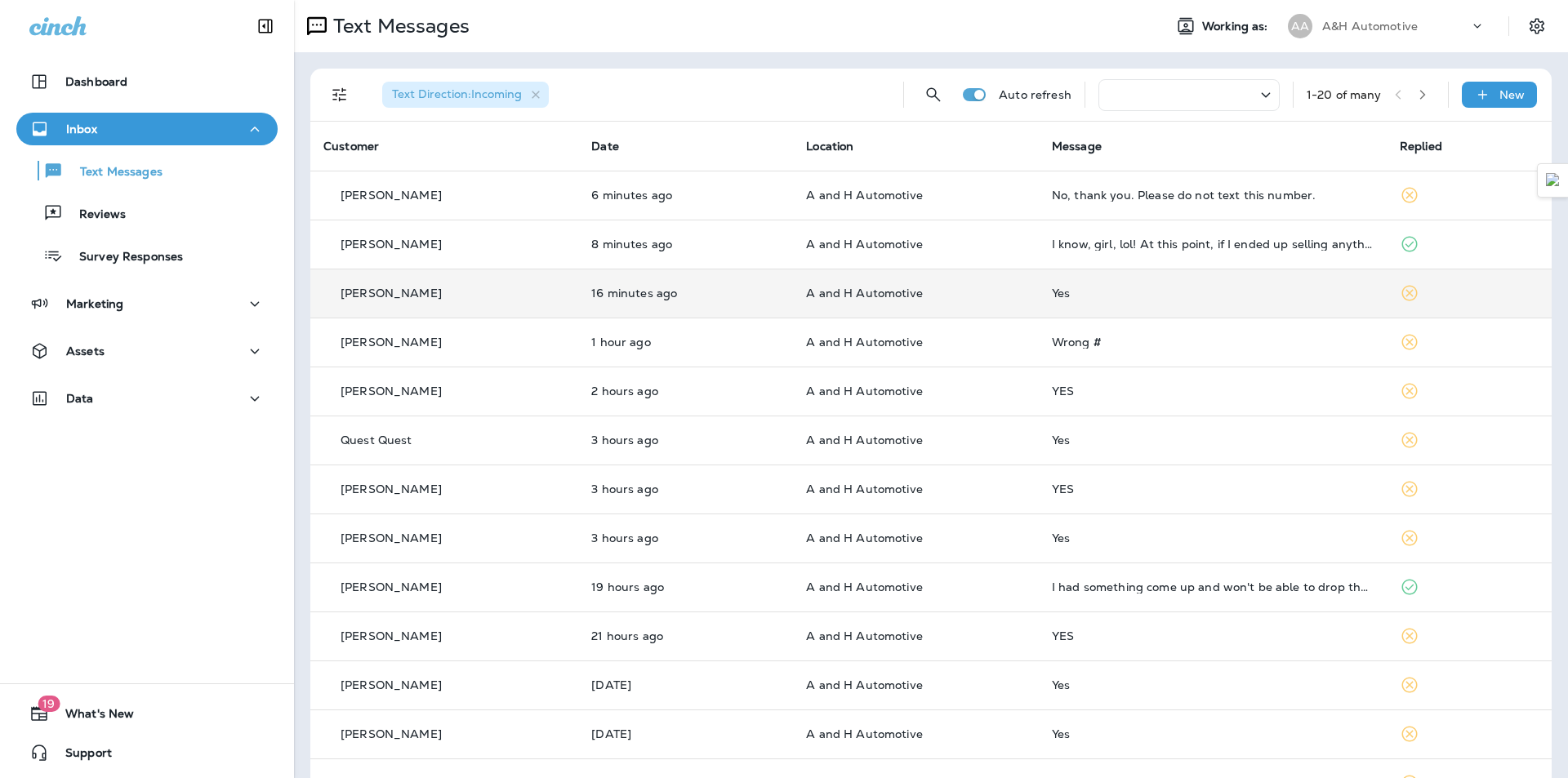
click at [1121, 305] on td "Yes" at bounding box center [1213, 293] width 348 height 49
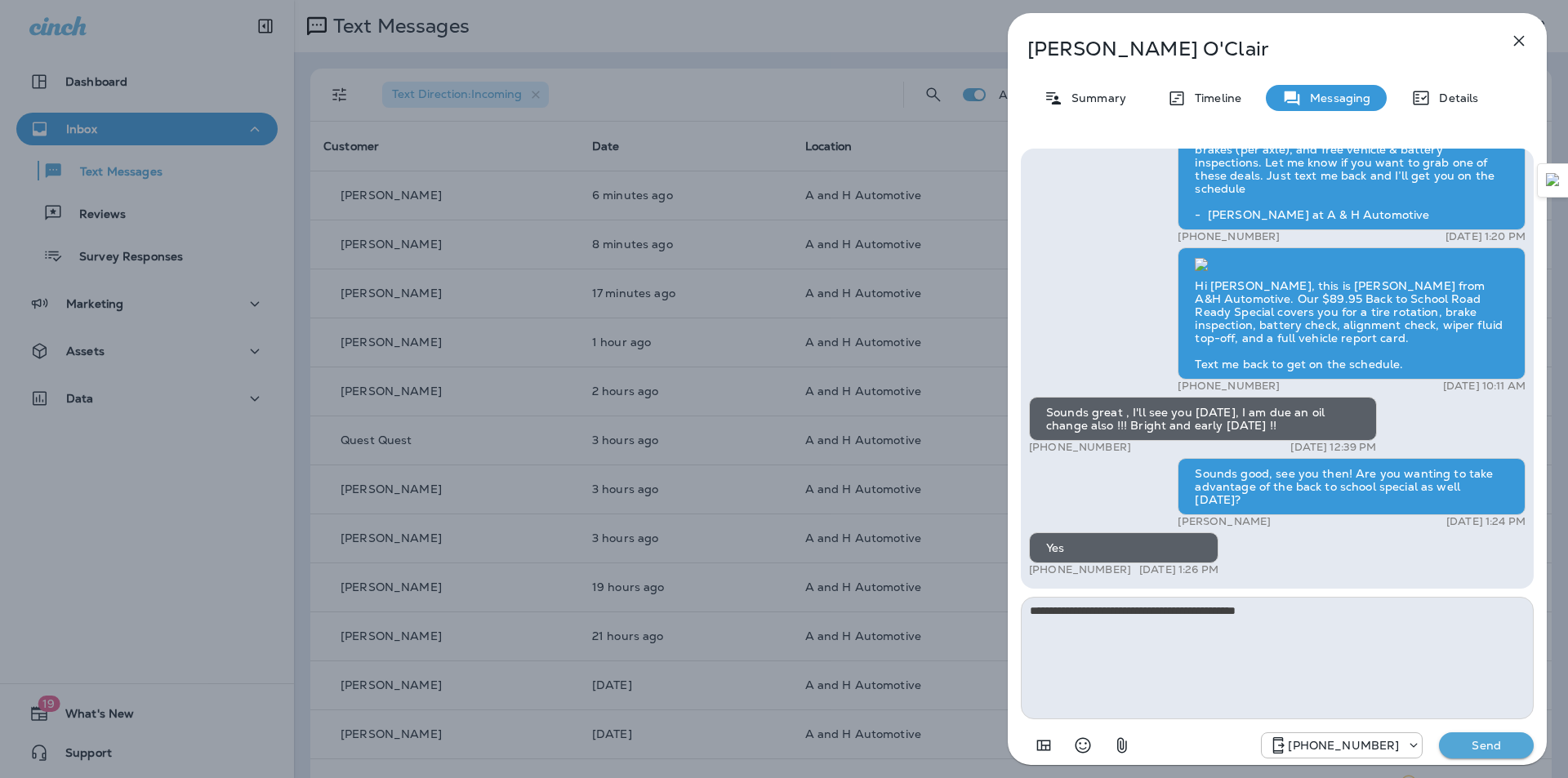
type textarea "**********"
click at [1484, 755] on button "Send" at bounding box center [1486, 745] width 95 height 26
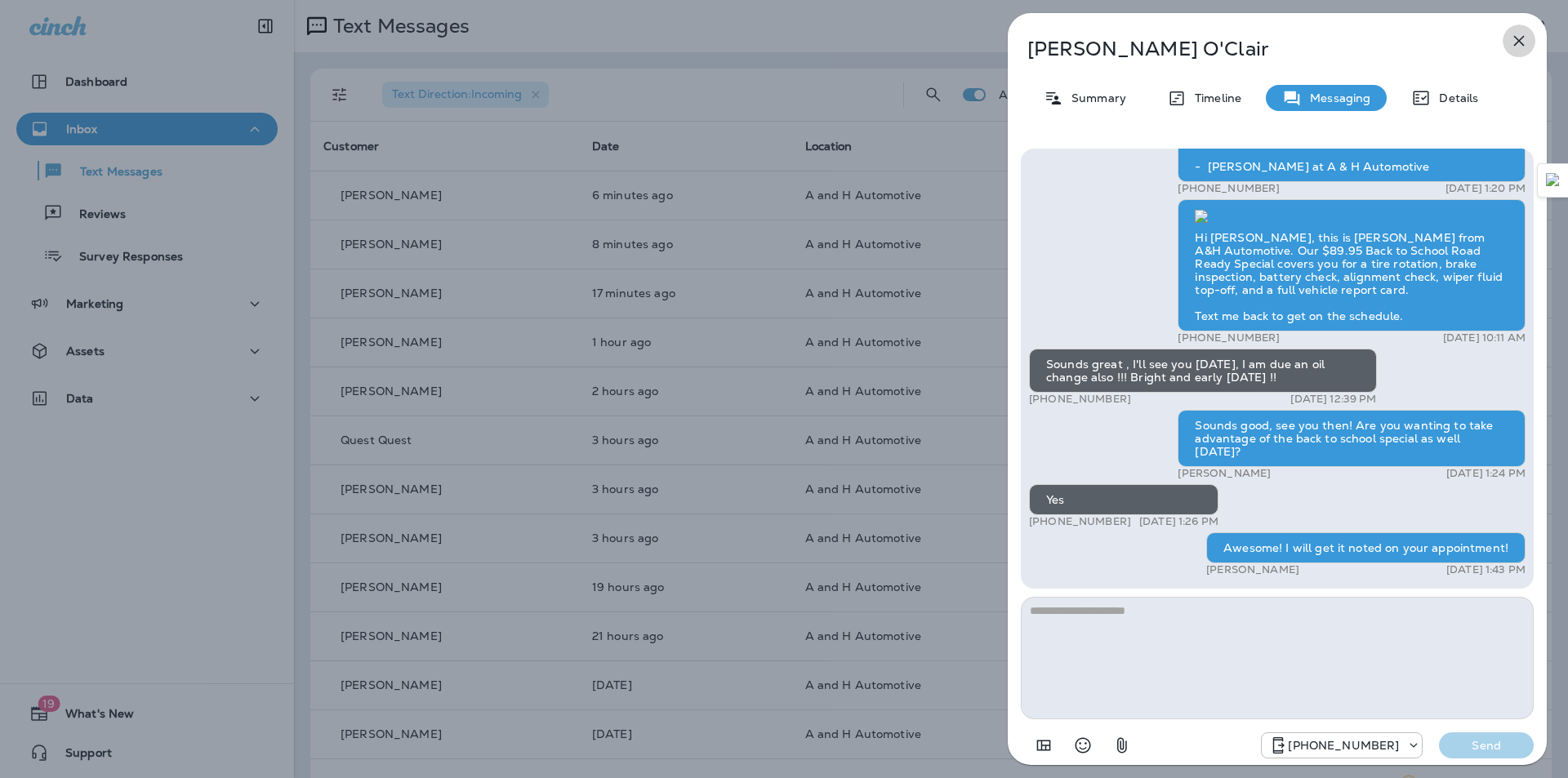
click at [1517, 40] on icon "button" at bounding box center [1518, 40] width 20 height 20
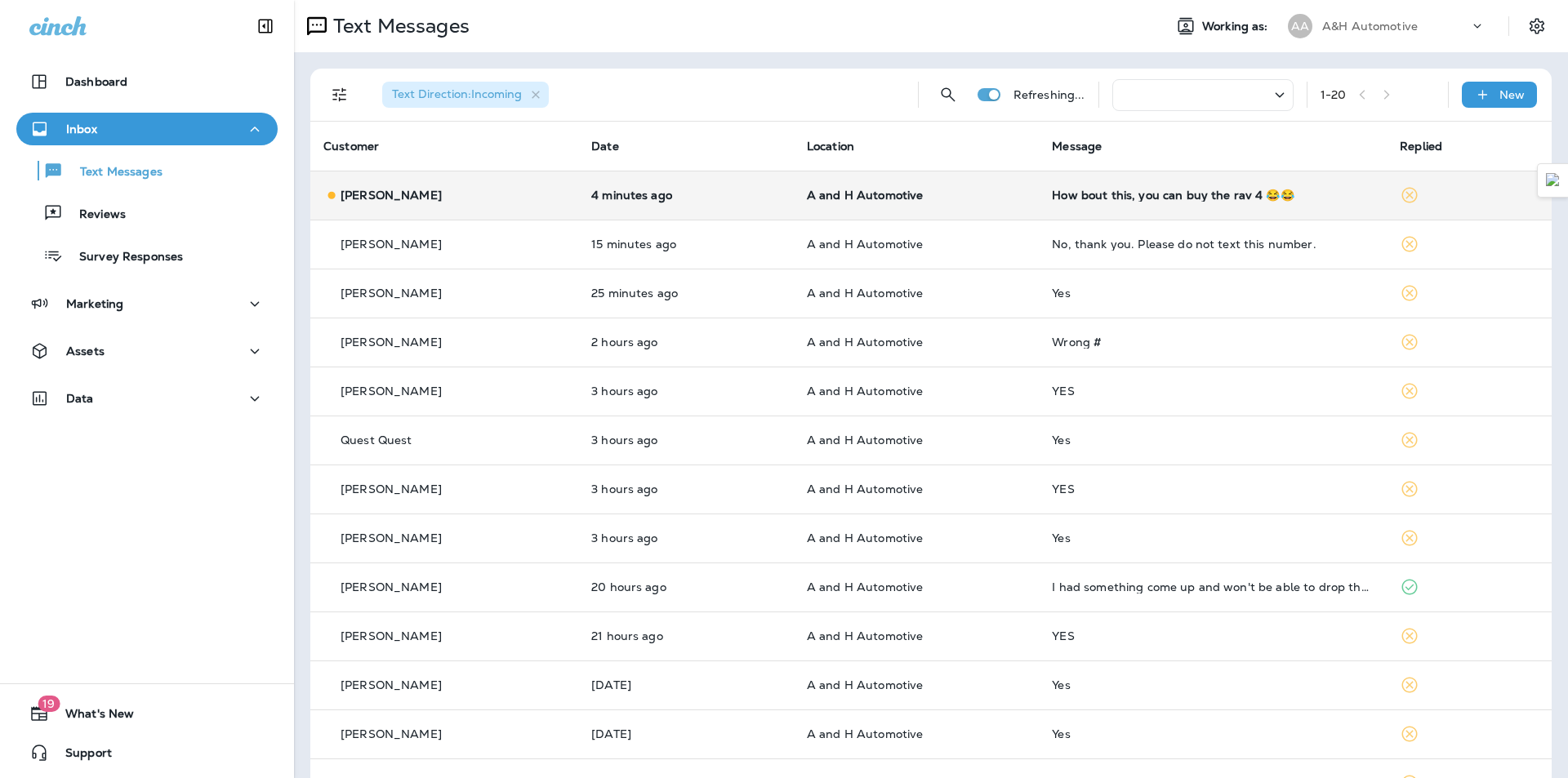
click at [1083, 196] on div "How bout this, you can buy the rav 4 😂😂" at bounding box center [1213, 196] width 322 height 13
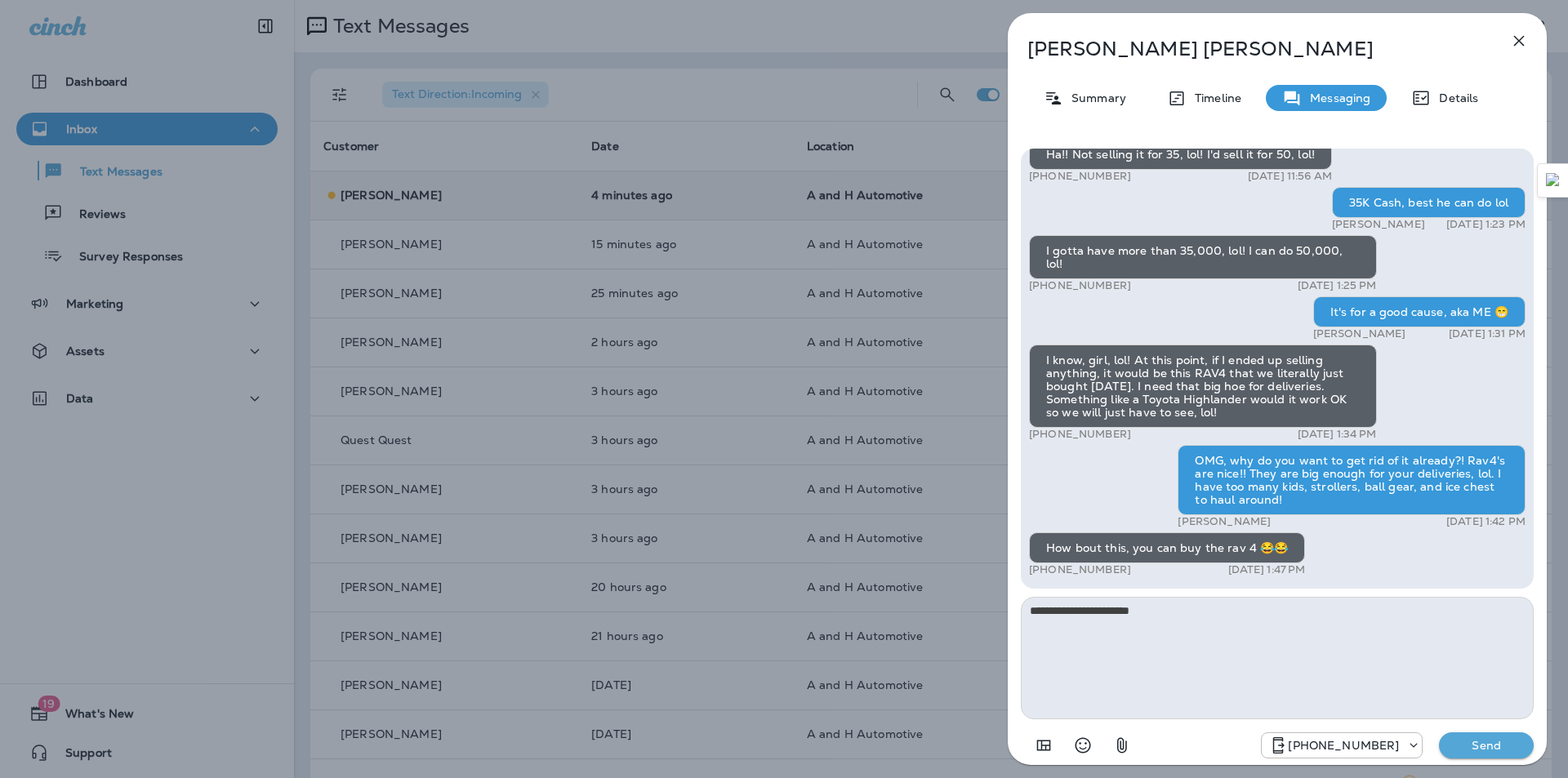
type textarea "**********"
click at [1474, 740] on p "Send" at bounding box center [1486, 746] width 68 height 15
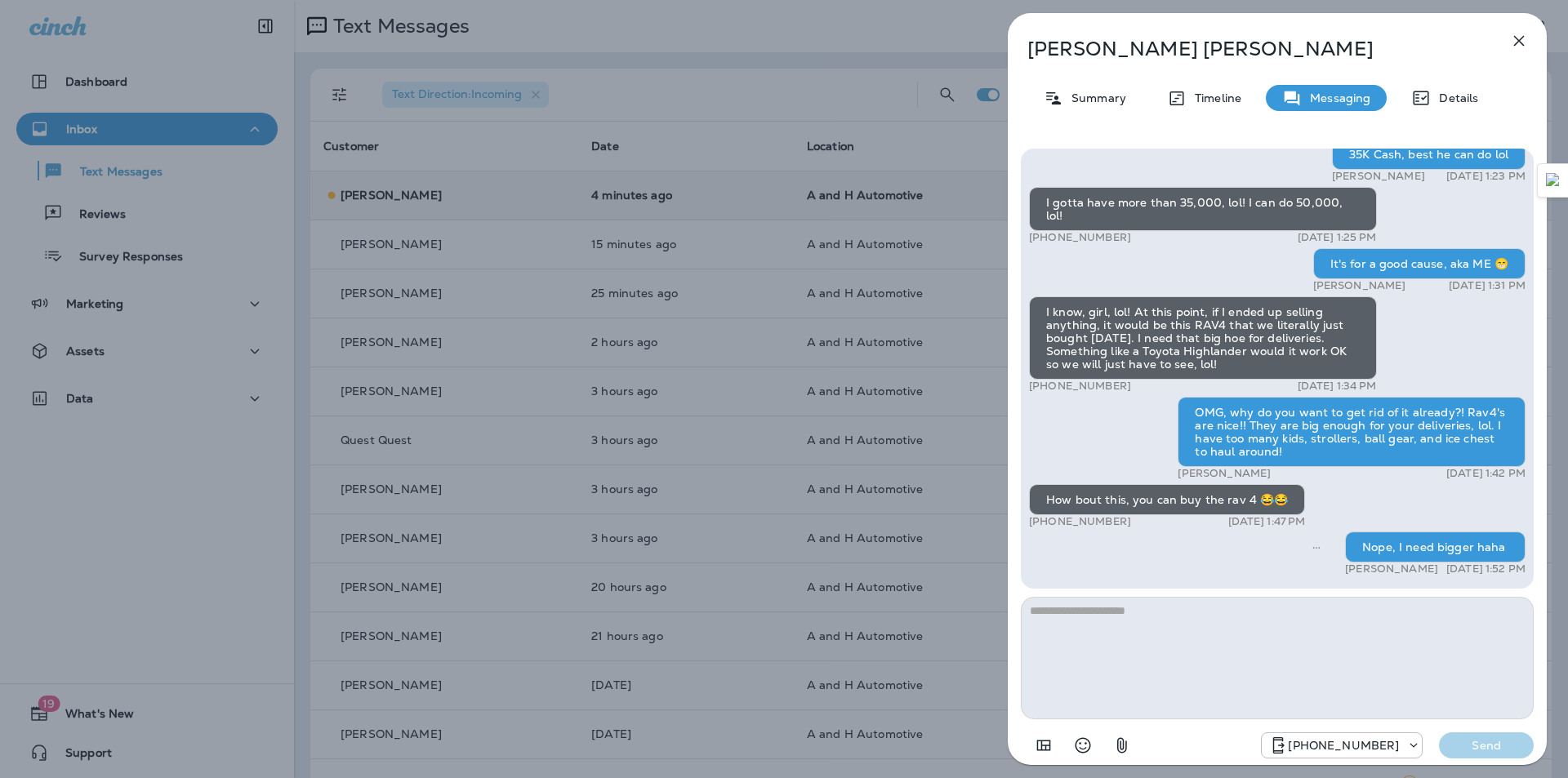
click at [1517, 40] on icon "button" at bounding box center [1518, 40] width 20 height 20
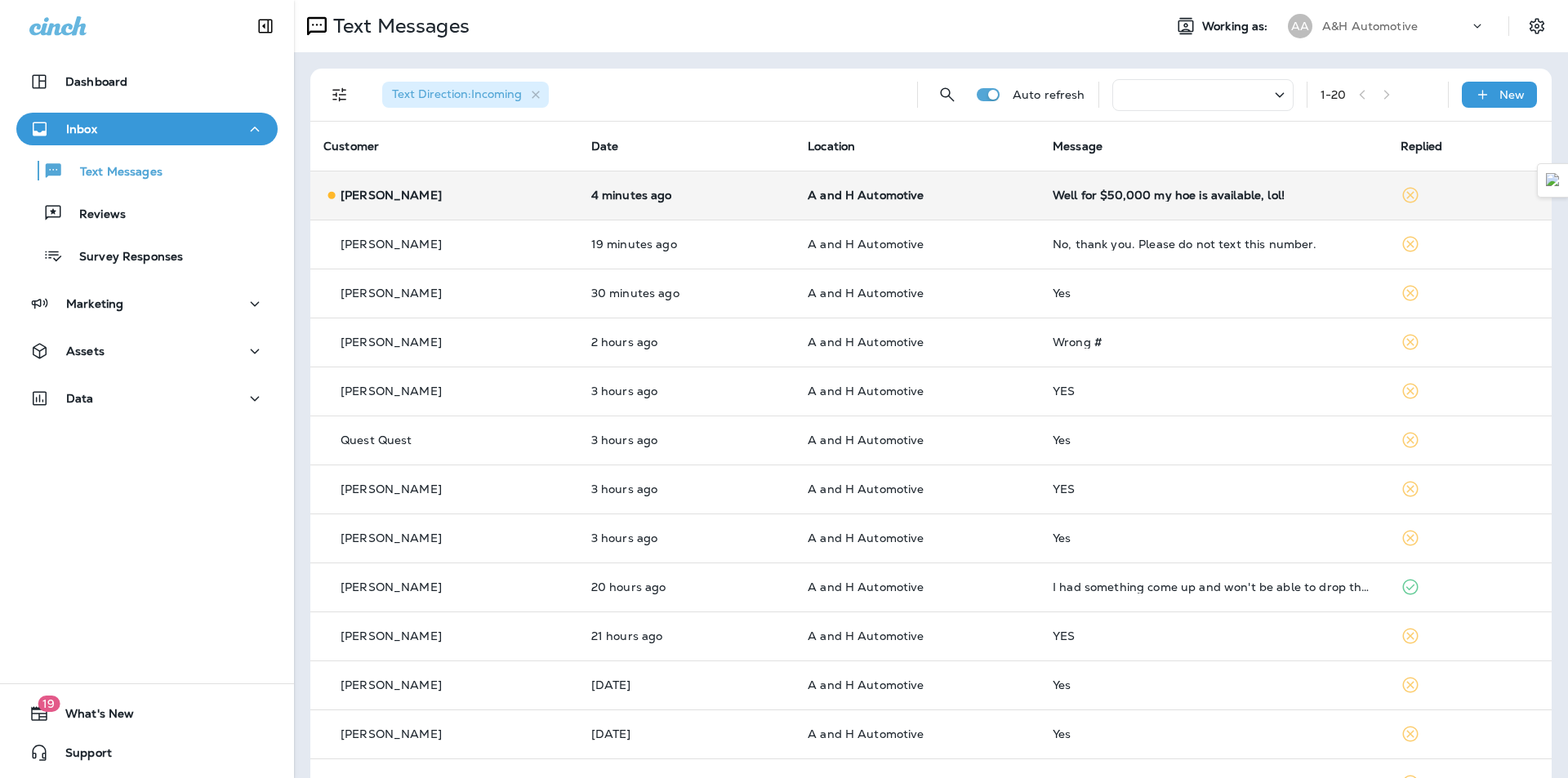
click at [1078, 197] on div "Well for $50,000 my hoe is available, lol!" at bounding box center [1212, 196] width 321 height 13
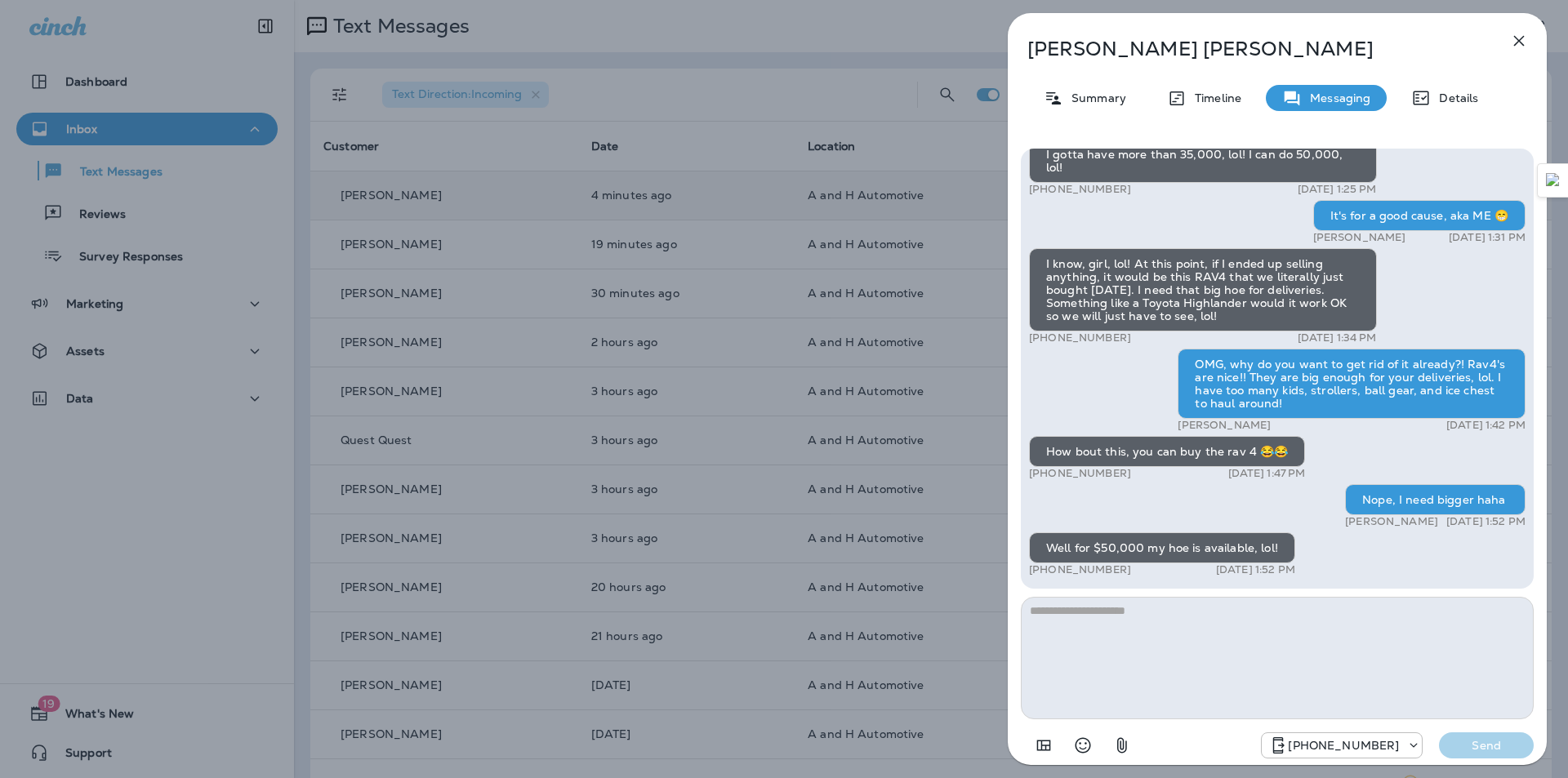
type textarea "*"
type textarea "**********"
click at [1471, 747] on p "Send" at bounding box center [1486, 746] width 68 height 15
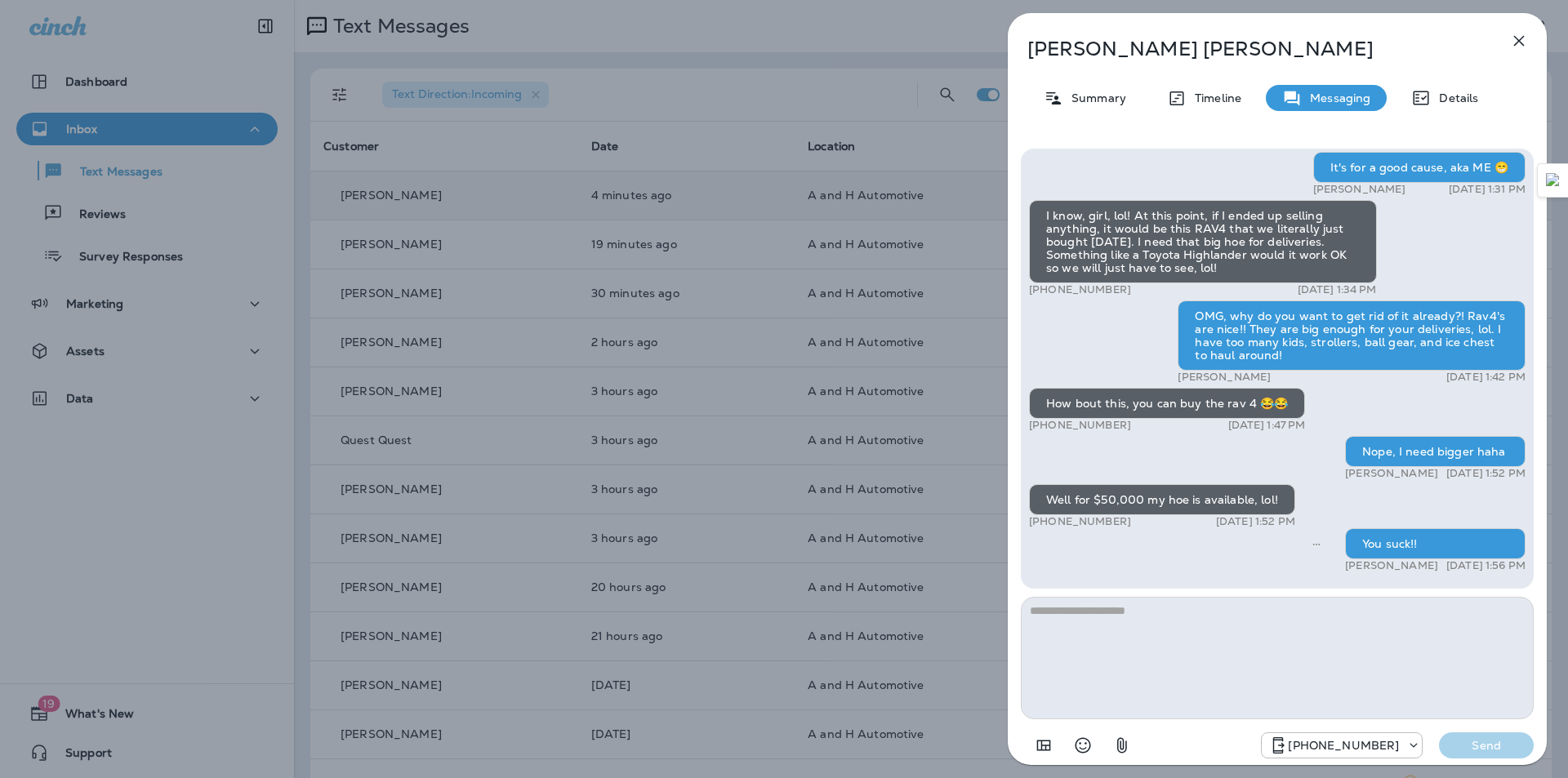
click at [1517, 34] on icon "button" at bounding box center [1518, 40] width 20 height 20
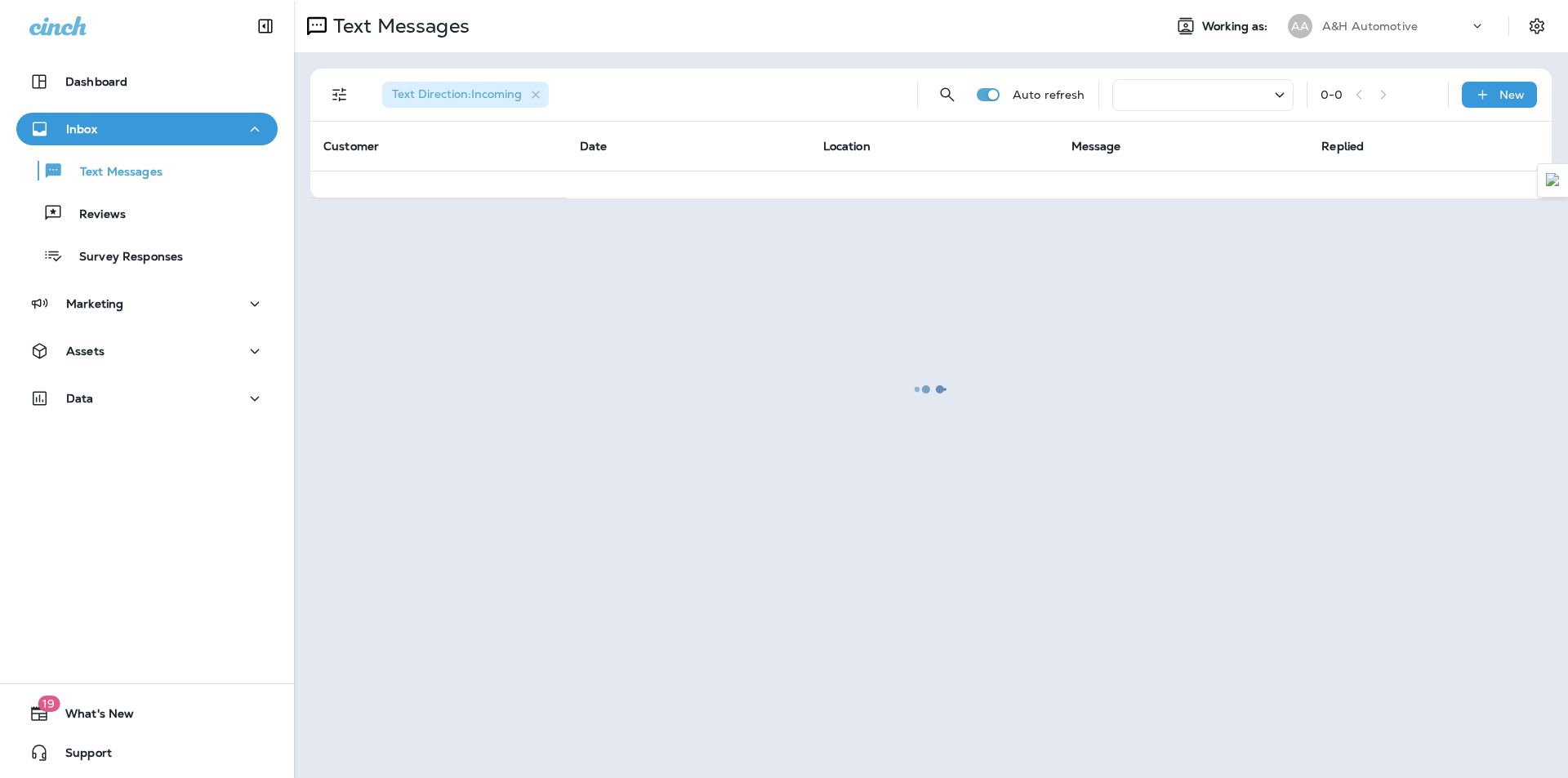
click at [825, 32] on div at bounding box center [931, 389] width 1270 height 775
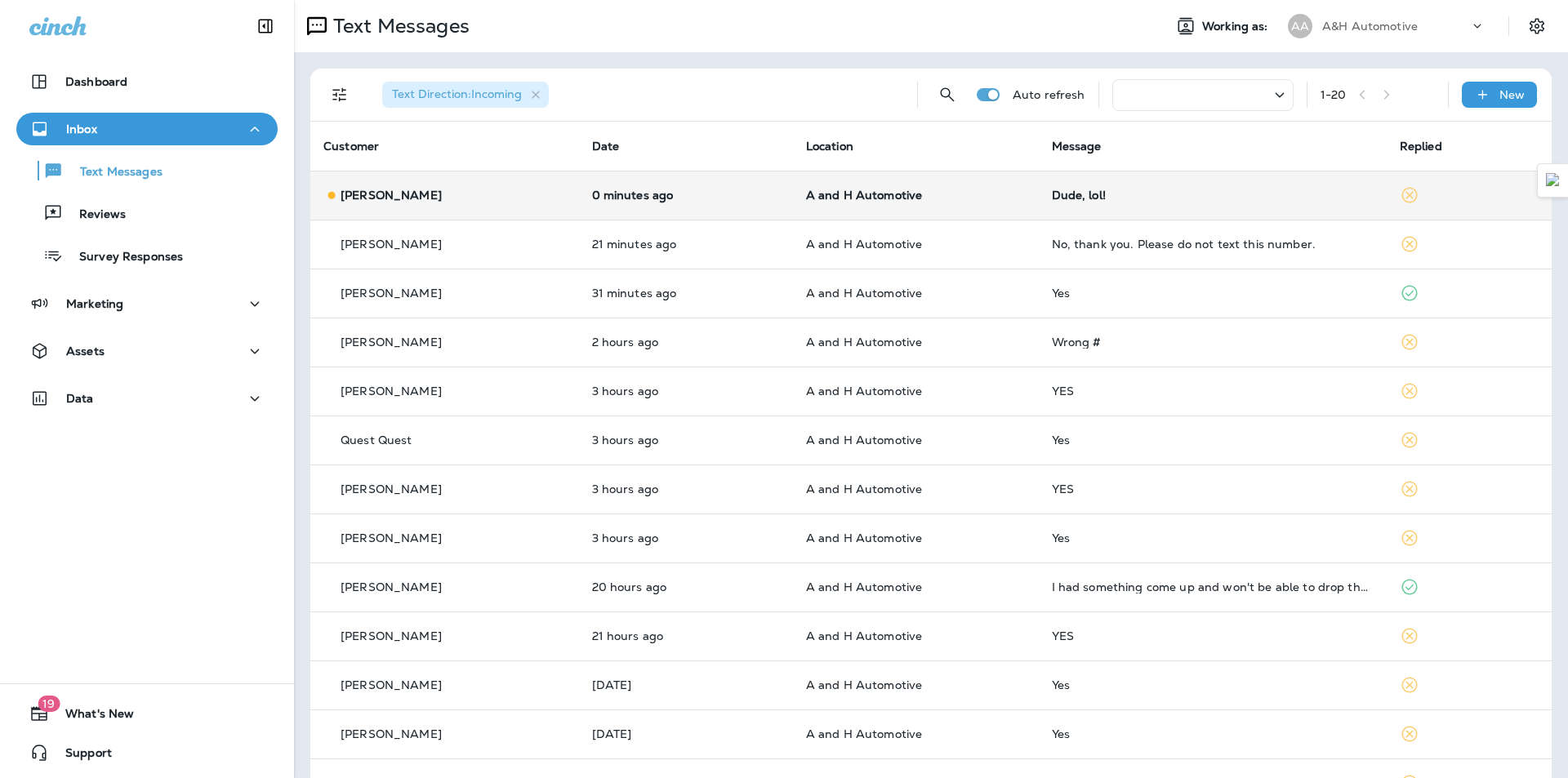
click at [1111, 195] on div "Dude, lol!" at bounding box center [1213, 196] width 322 height 13
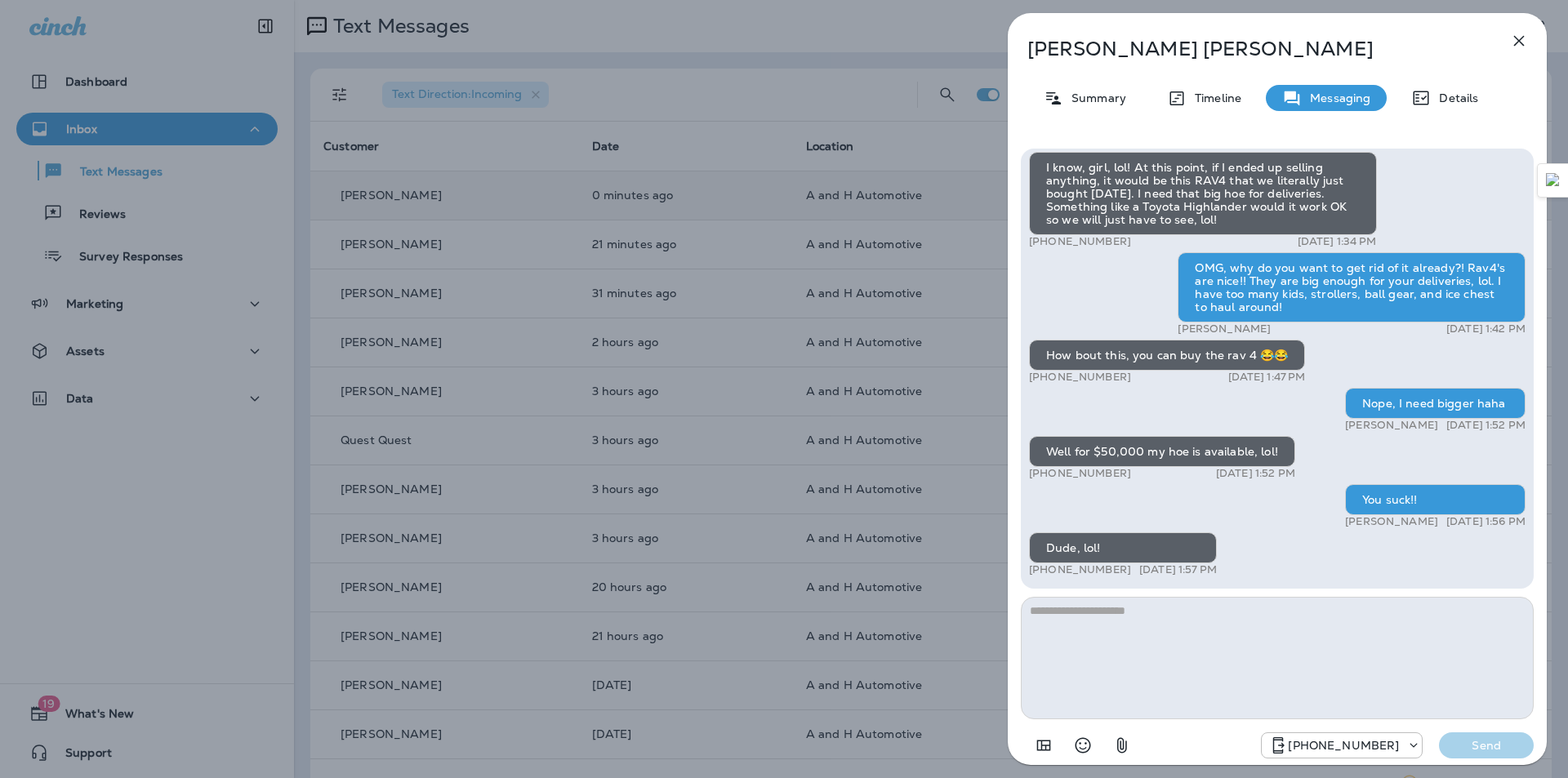
click at [1065, 650] on textarea at bounding box center [1277, 658] width 513 height 123
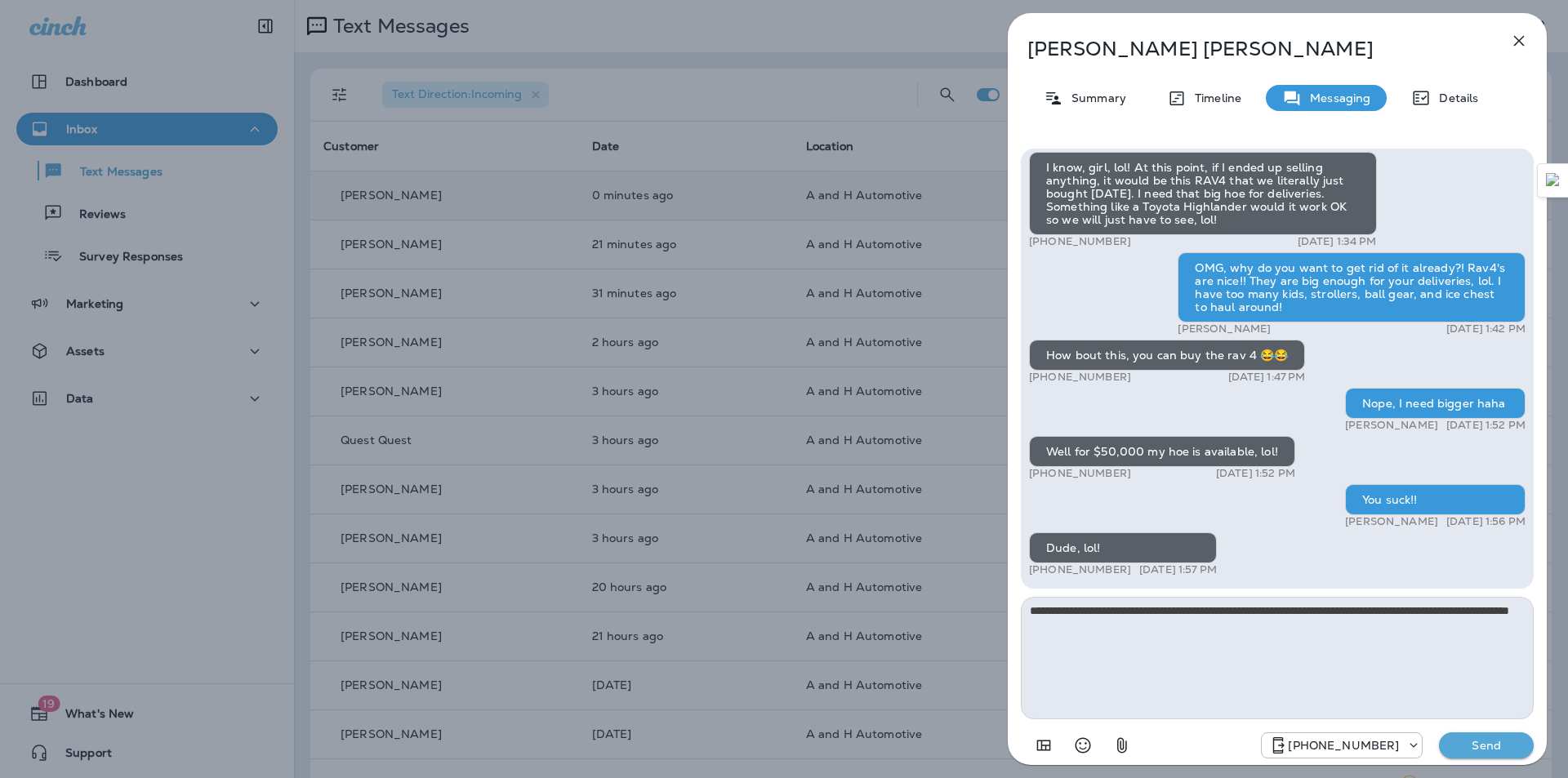
type textarea "**********"
click at [1502, 748] on p "Send" at bounding box center [1486, 746] width 68 height 15
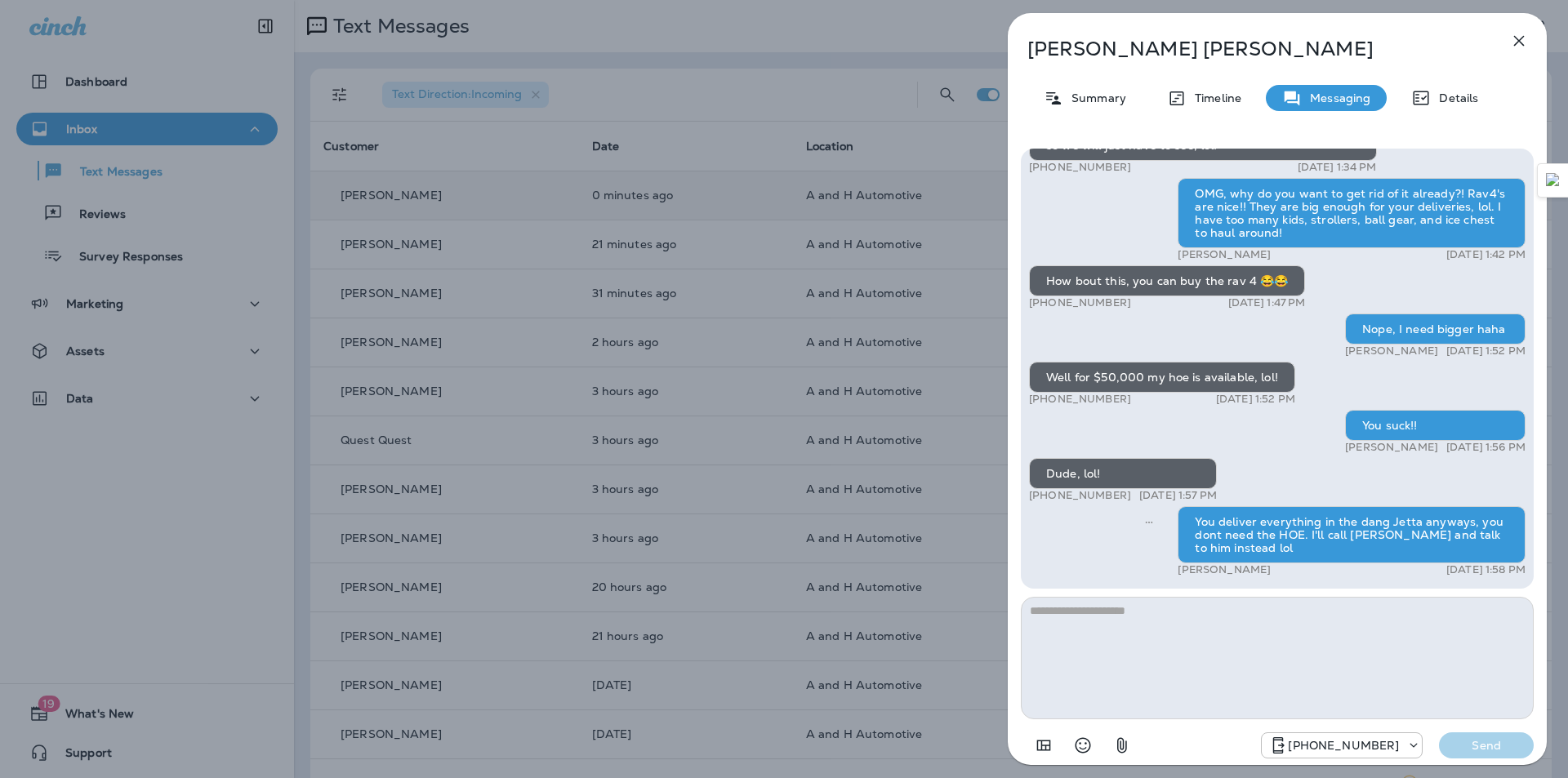
click at [1515, 33] on icon "button" at bounding box center [1518, 40] width 20 height 20
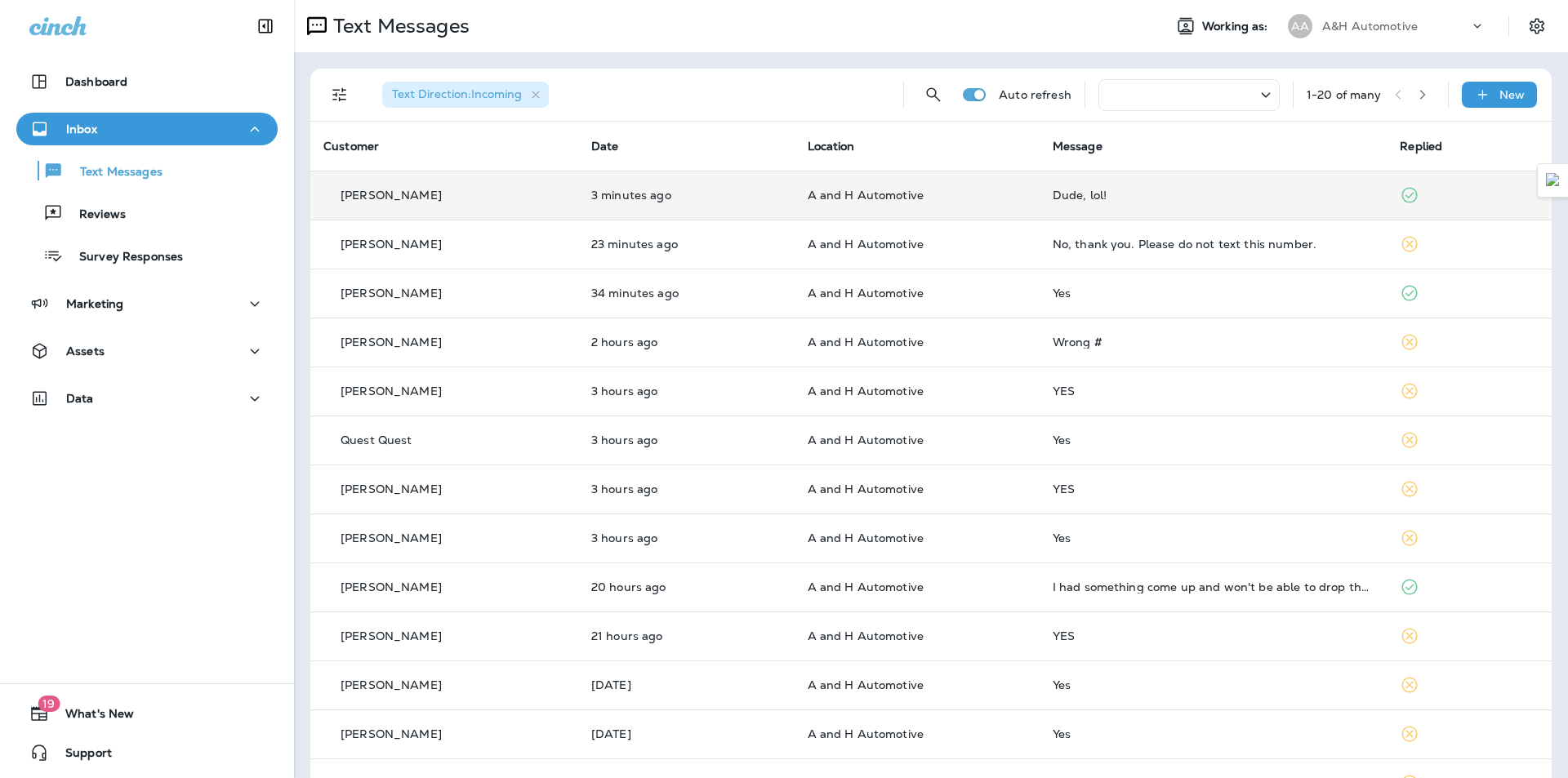
click at [1116, 214] on td "Dude, lol!" at bounding box center [1213, 195] width 348 height 49
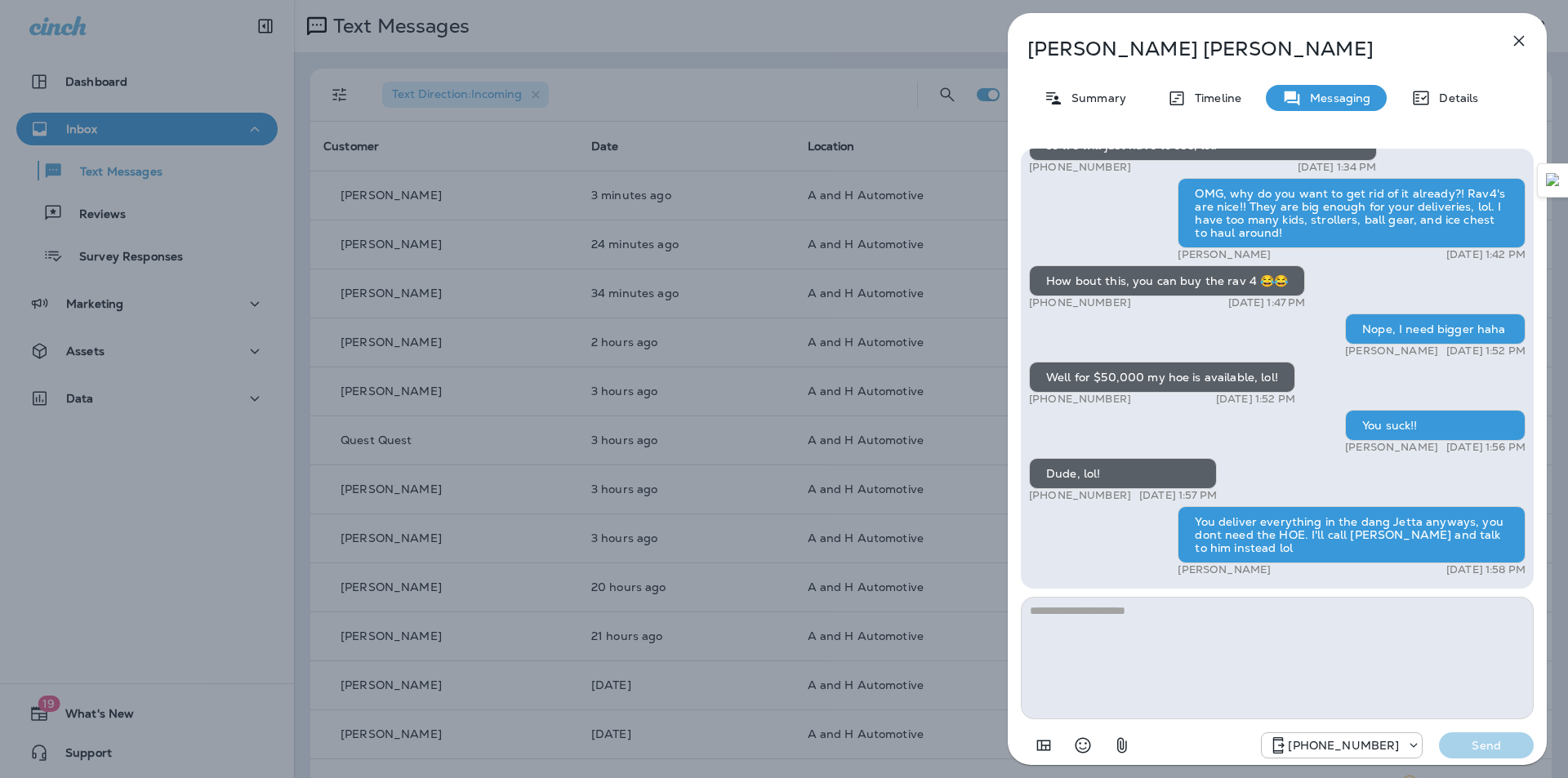
click at [1206, 667] on textarea at bounding box center [1277, 658] width 513 height 123
click at [1030, 609] on textarea "**********" at bounding box center [1277, 658] width 513 height 123
type textarea "**********"
click at [1482, 739] on p "Send" at bounding box center [1486, 746] width 68 height 15
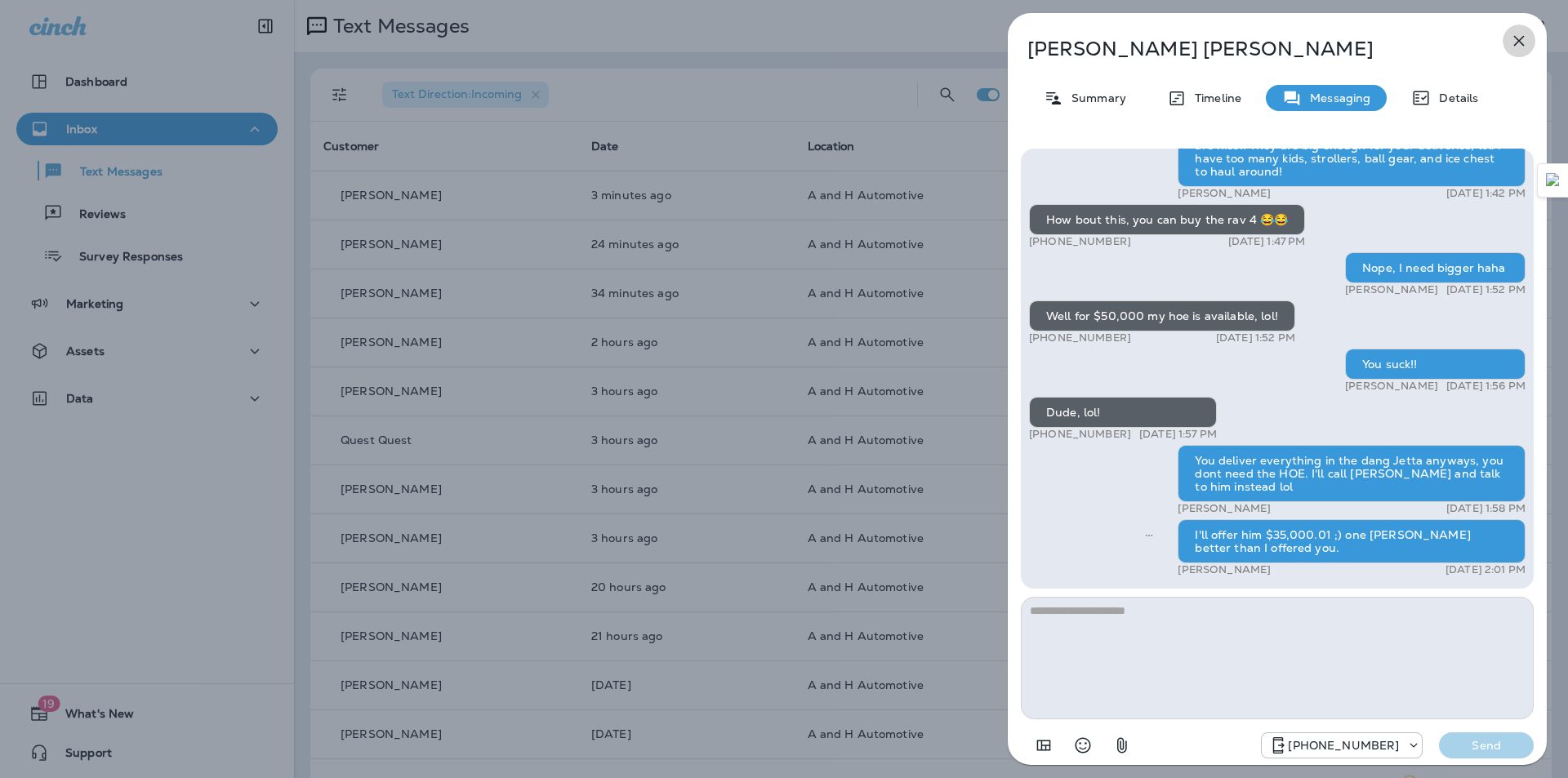
click at [1519, 35] on icon "button" at bounding box center [1518, 40] width 20 height 20
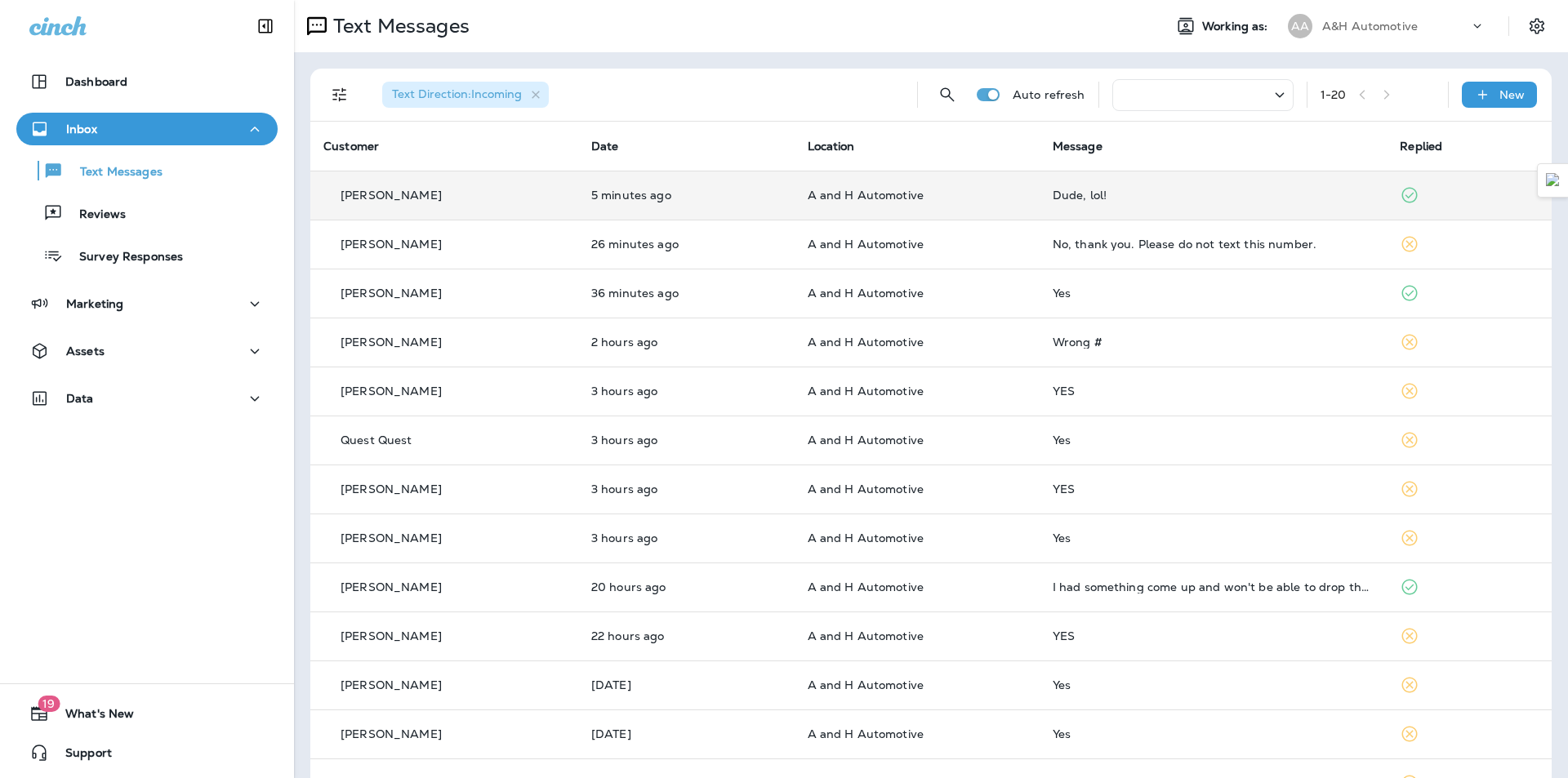
click at [1058, 203] on td "Dude, lol!" at bounding box center [1213, 195] width 348 height 49
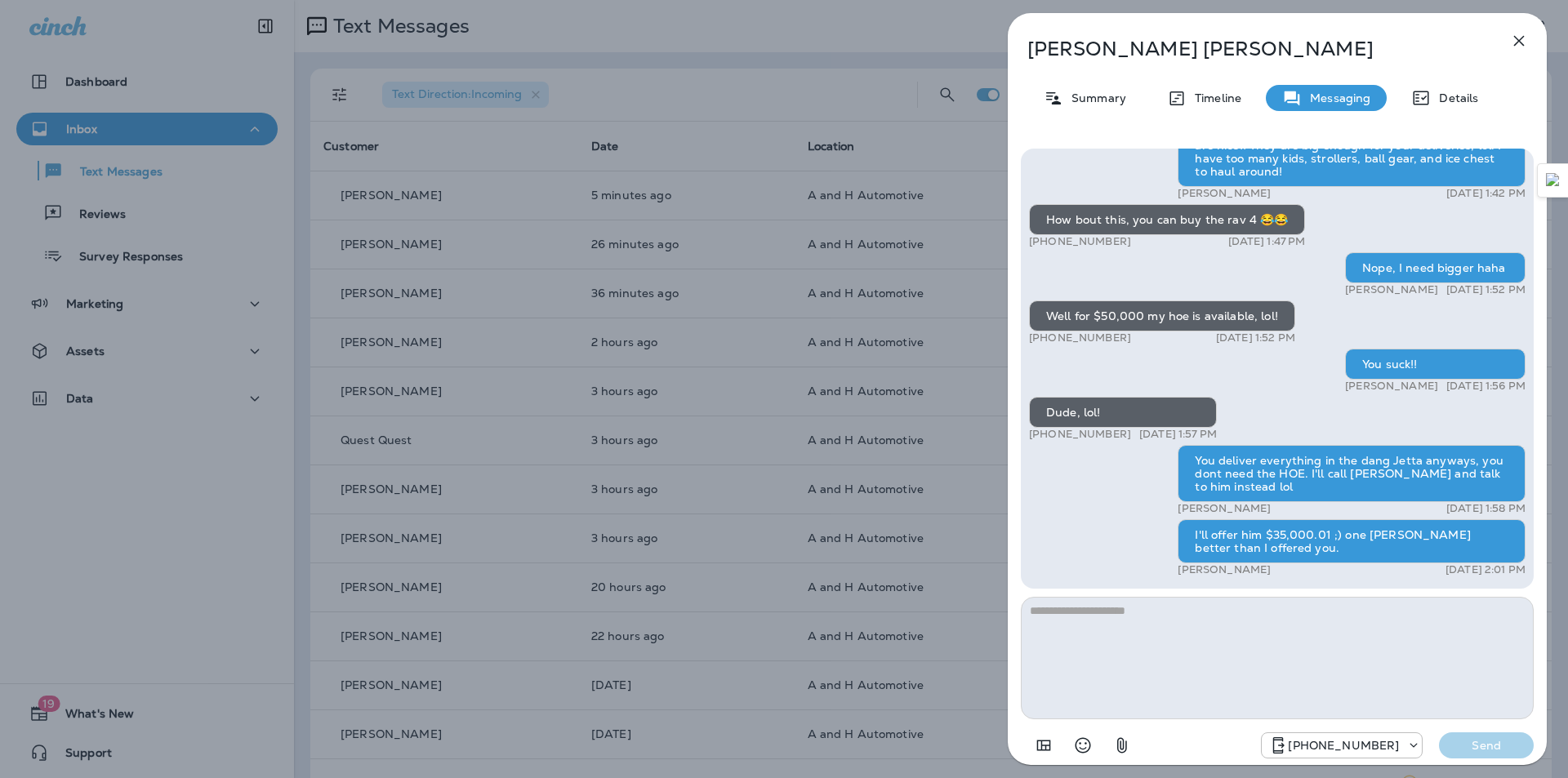
click at [1527, 48] on icon "button" at bounding box center [1518, 40] width 20 height 20
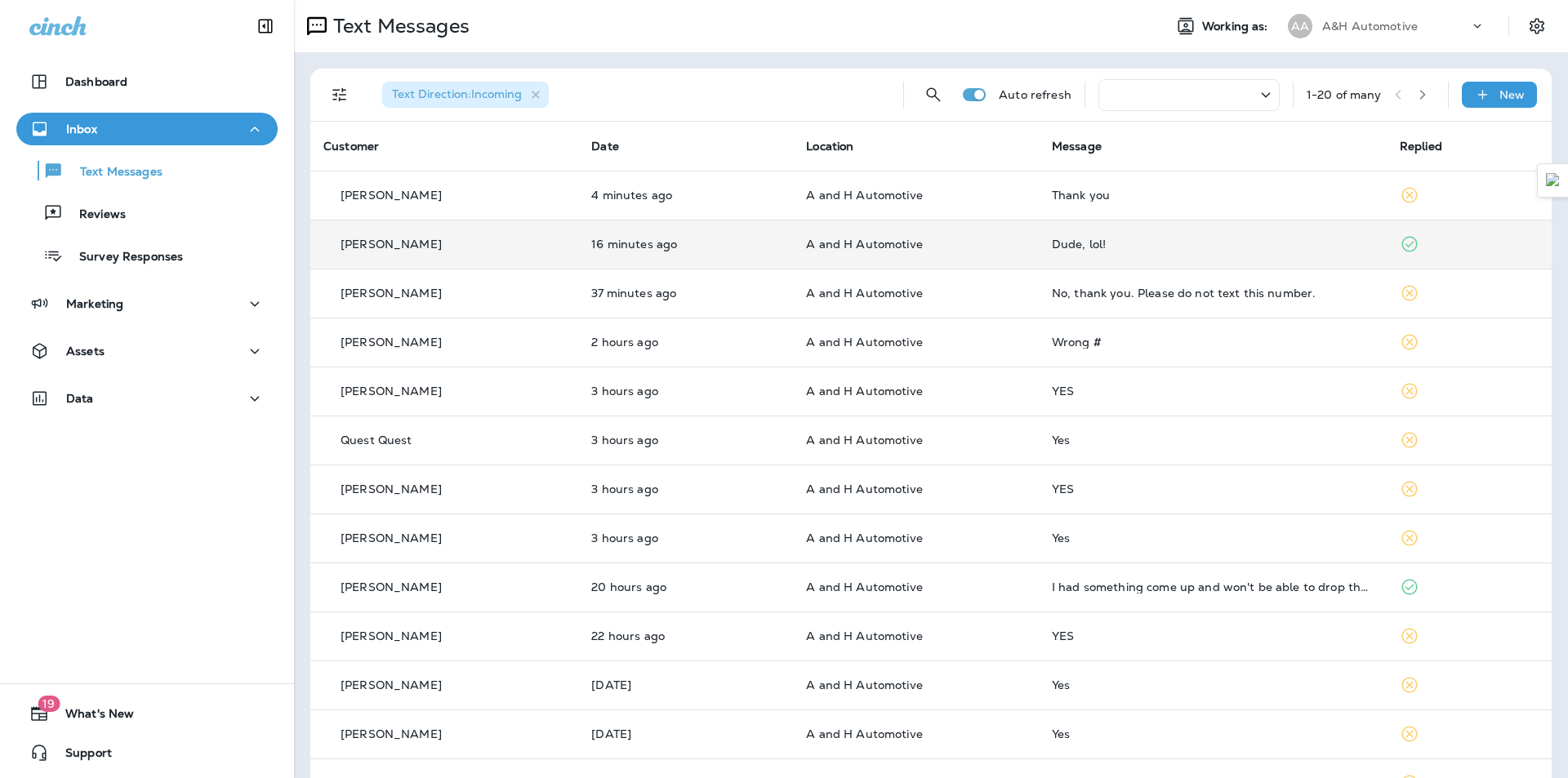
click at [1248, 257] on td "Dude, lol!" at bounding box center [1213, 244] width 348 height 49
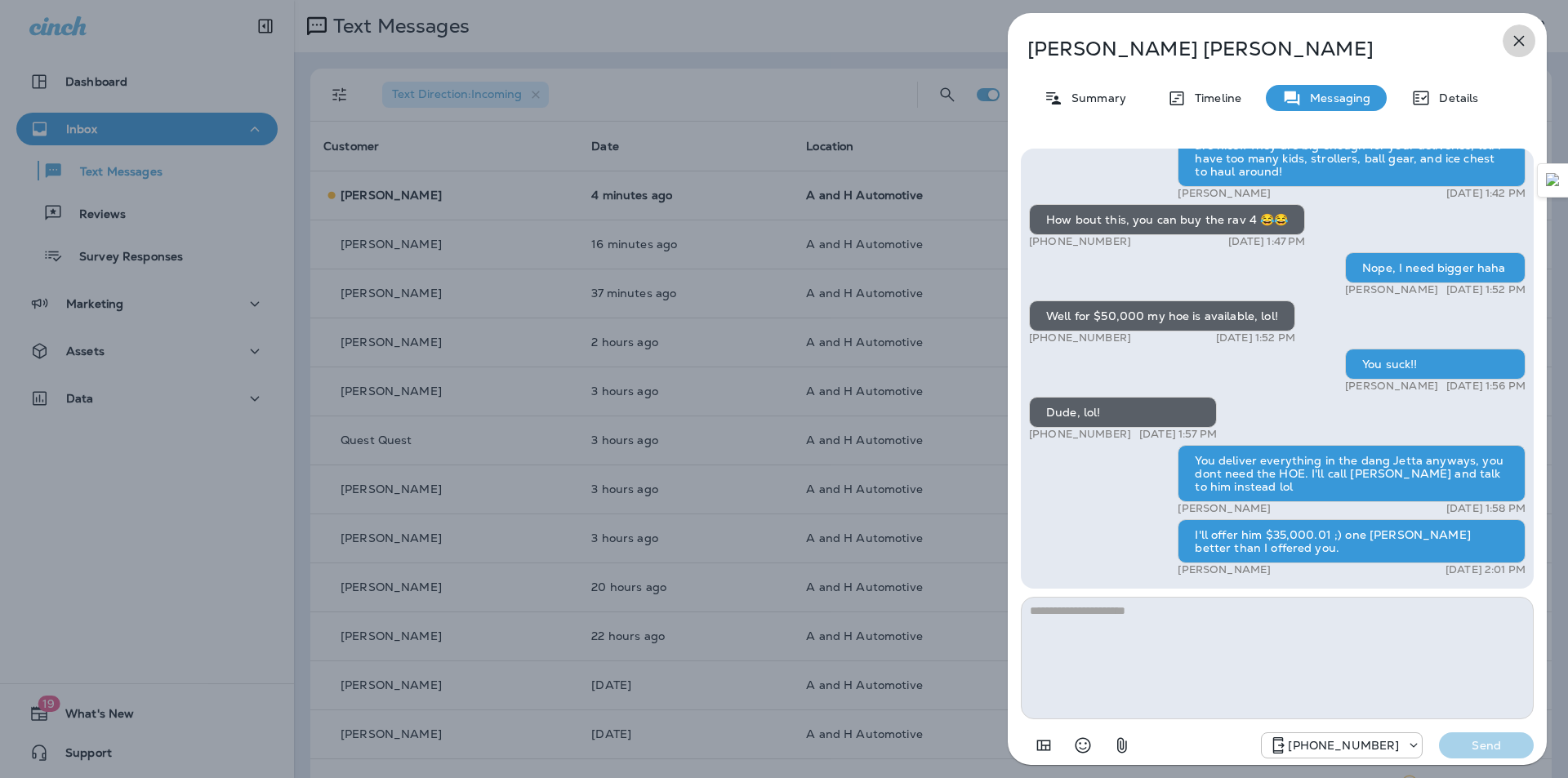
click at [1526, 40] on icon "button" at bounding box center [1518, 40] width 20 height 20
